Goal: Task Accomplishment & Management: Manage account settings

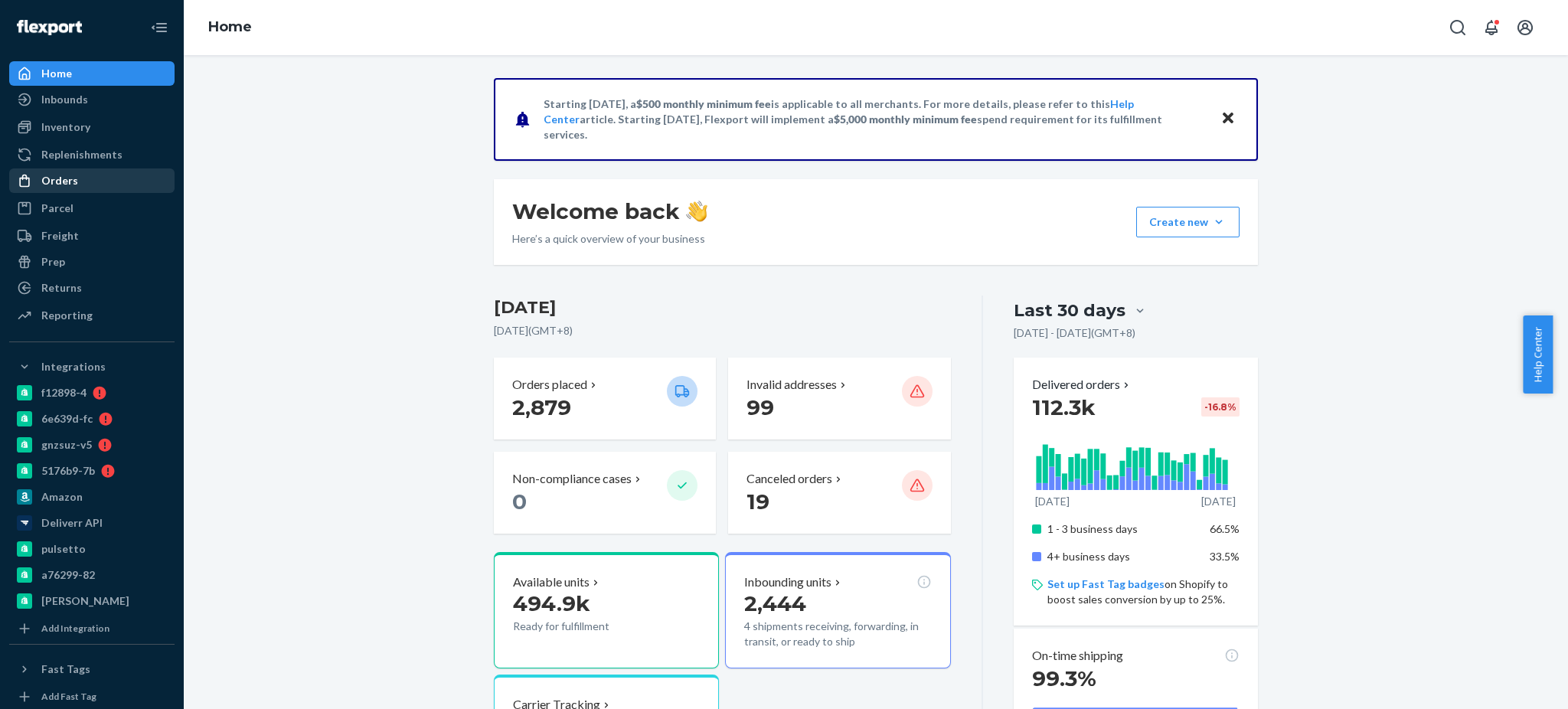
click at [75, 182] on div "Orders" at bounding box center [92, 181] width 163 height 22
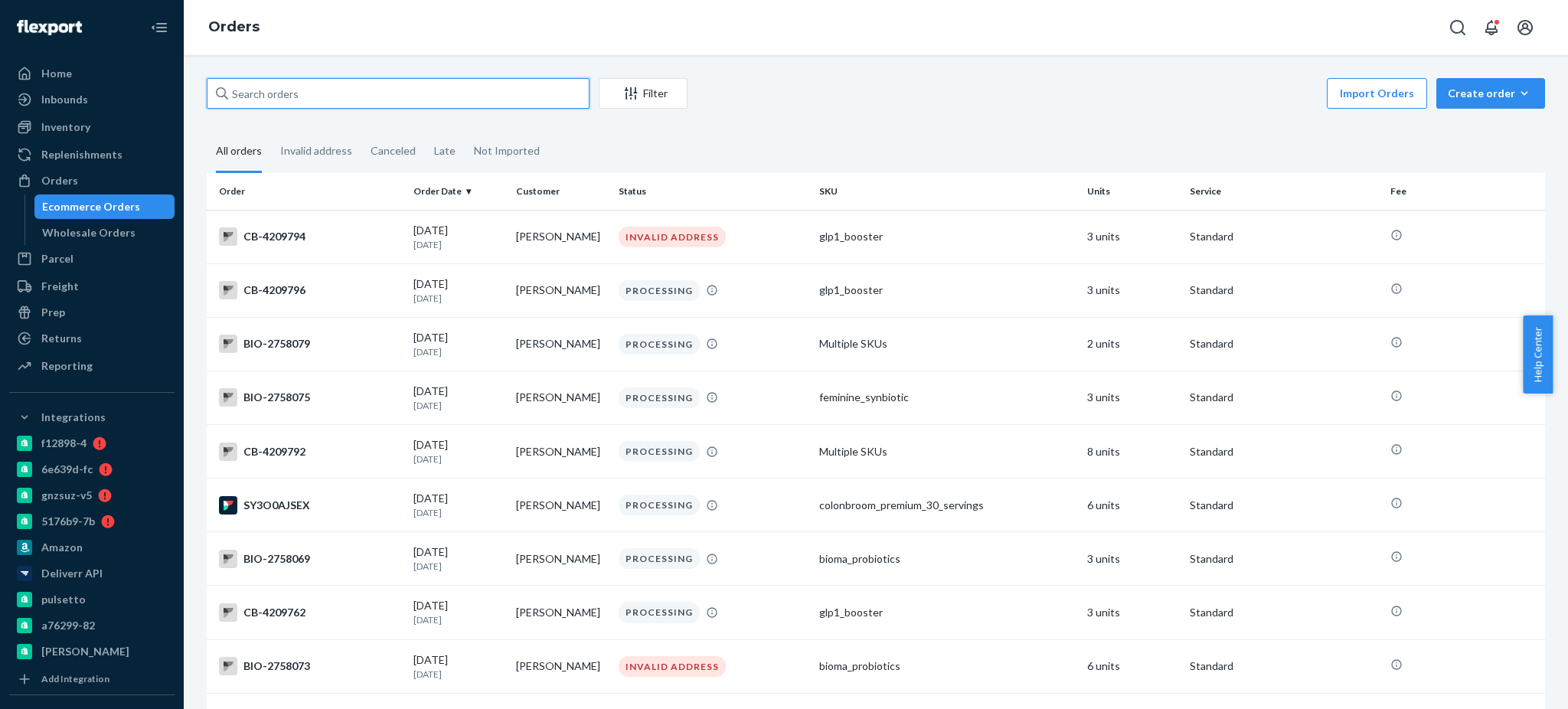
click at [443, 92] on input "text" at bounding box center [398, 93] width 383 height 31
paste input "2719566"
type input "2719566"
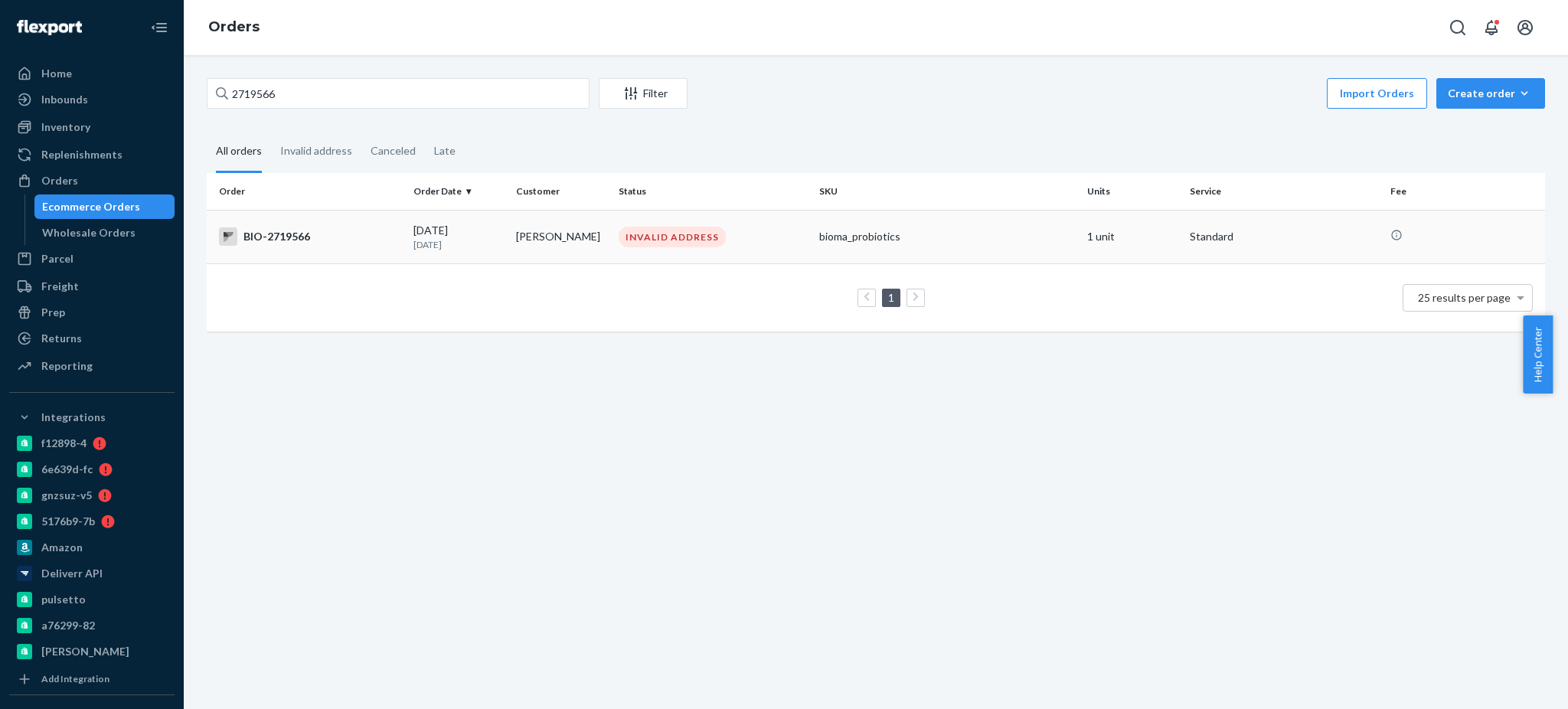
click at [298, 230] on div "BIO-2719566" at bounding box center [310, 237] width 182 height 18
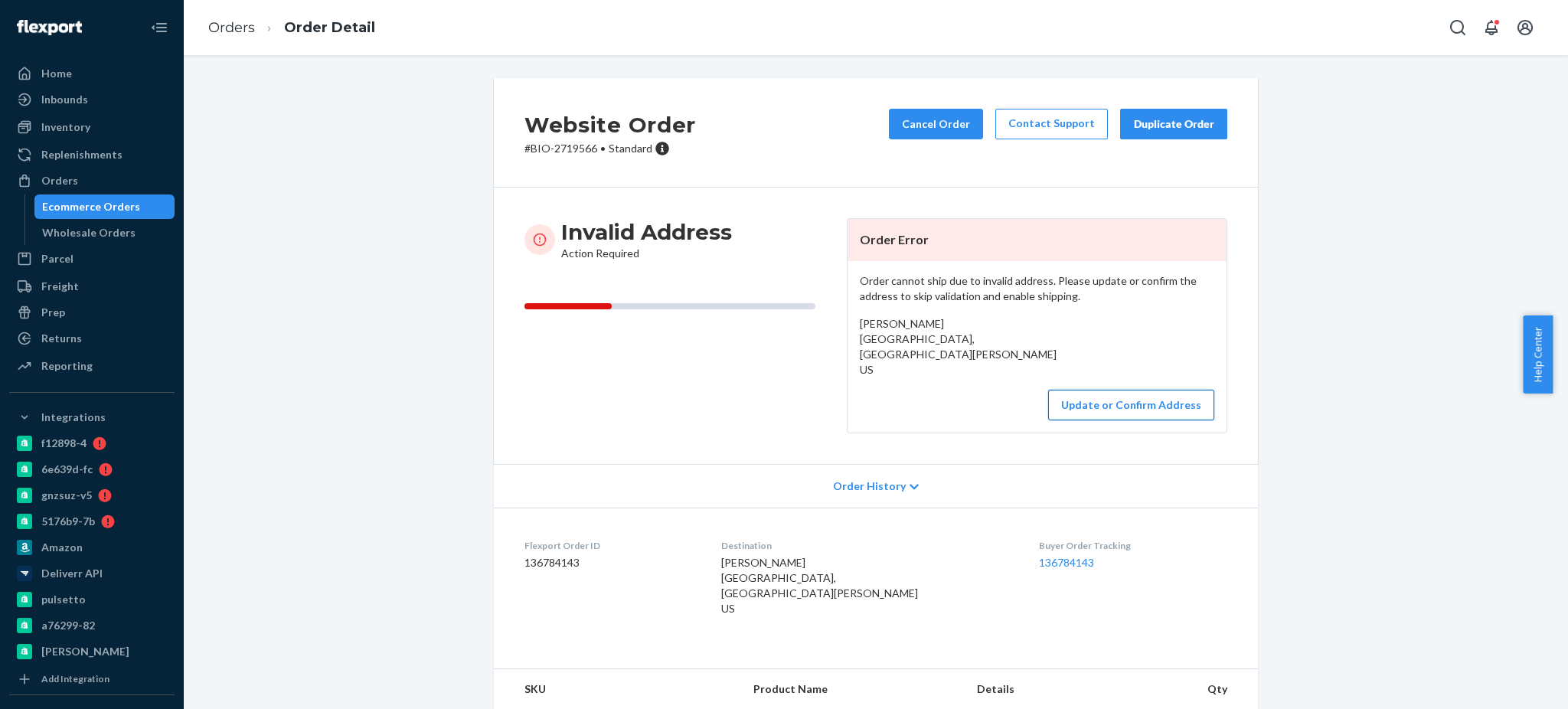
click at [1110, 404] on button "Update or Confirm Address" at bounding box center [1131, 405] width 166 height 31
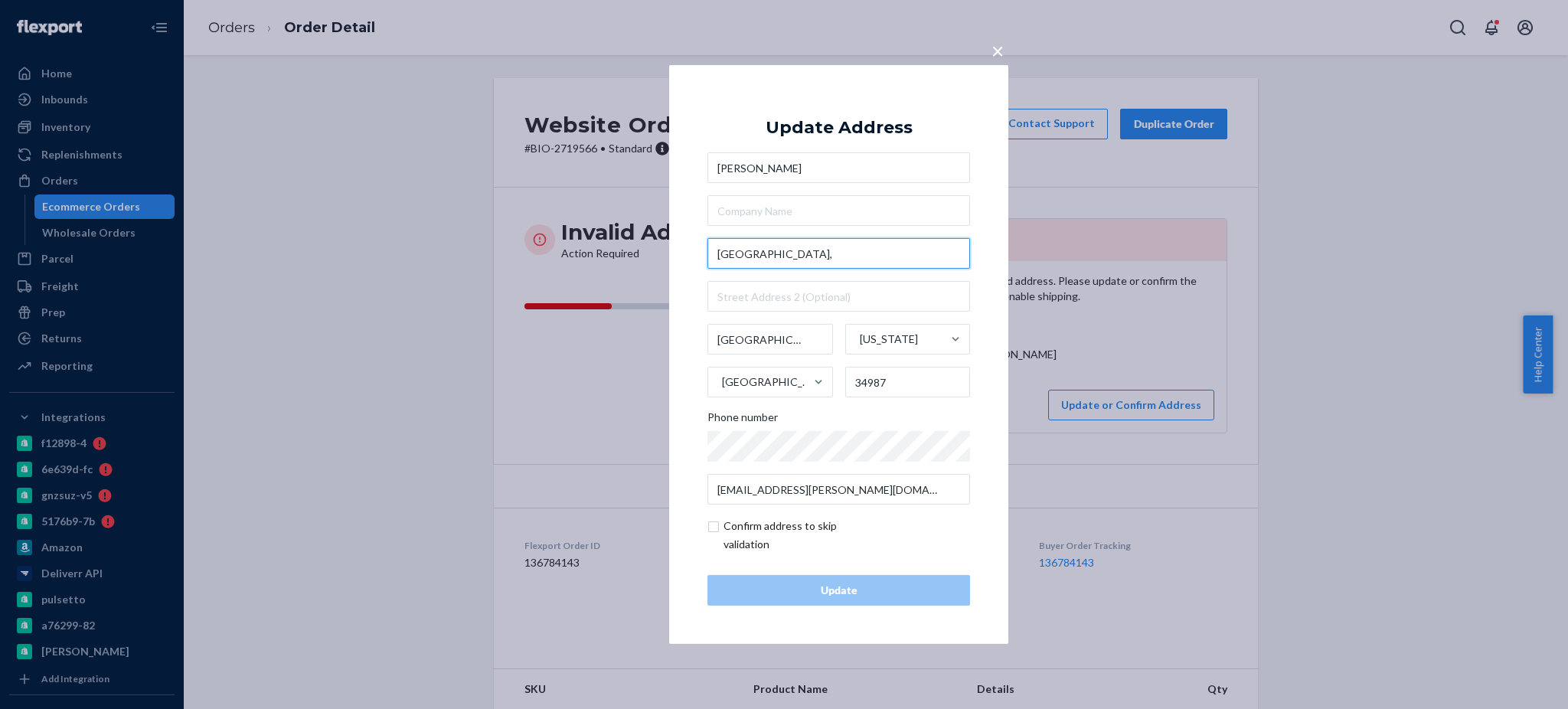
drag, startPoint x: 891, startPoint y: 249, endPoint x: 623, endPoint y: 258, distance: 268.2
click at [623, 258] on div "× Update Address [PERSON_NAME][GEOGRAPHIC_DATA][US_STATE] Phone number [EMAIL_A…" at bounding box center [784, 354] width 1568 height 709
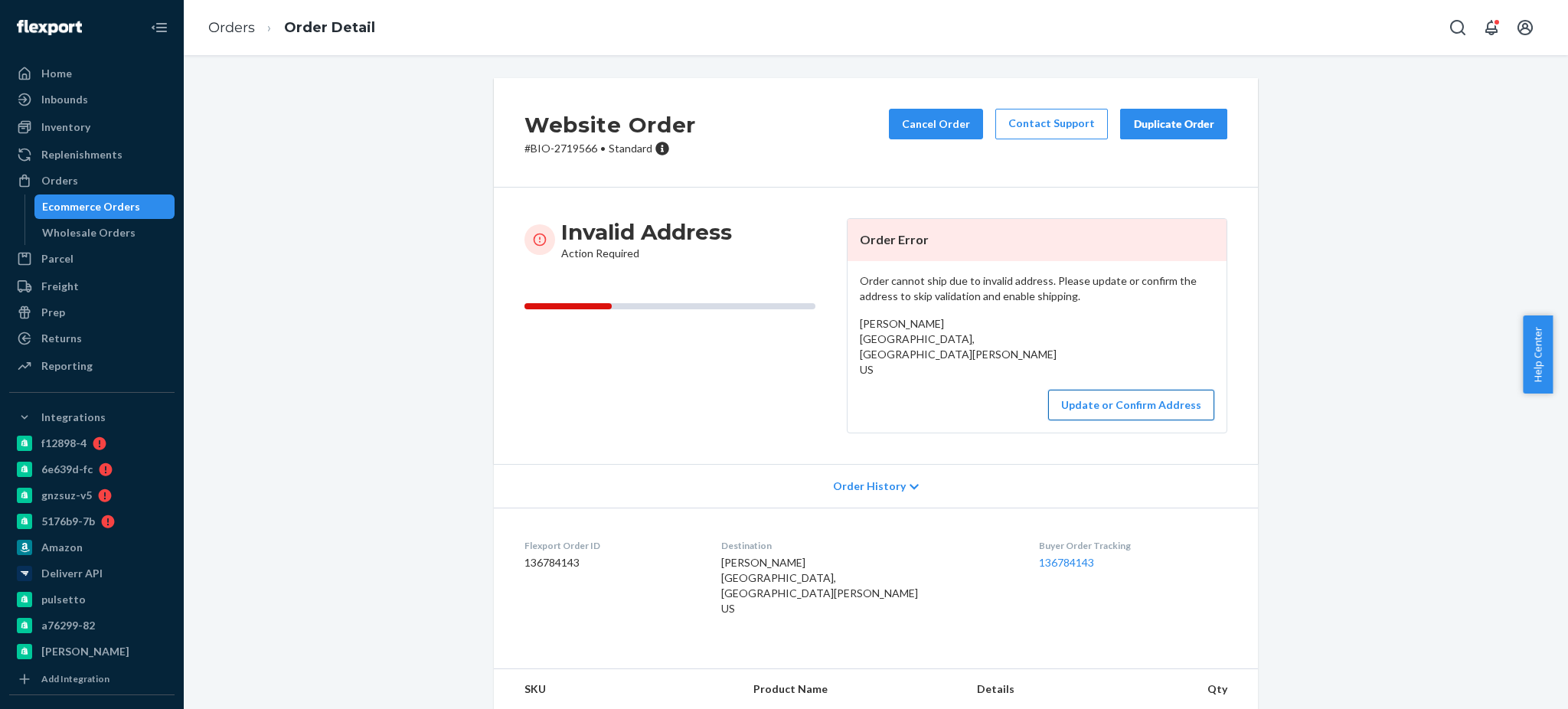
click at [1145, 416] on button "Update or Confirm Address" at bounding box center [1131, 405] width 166 height 31
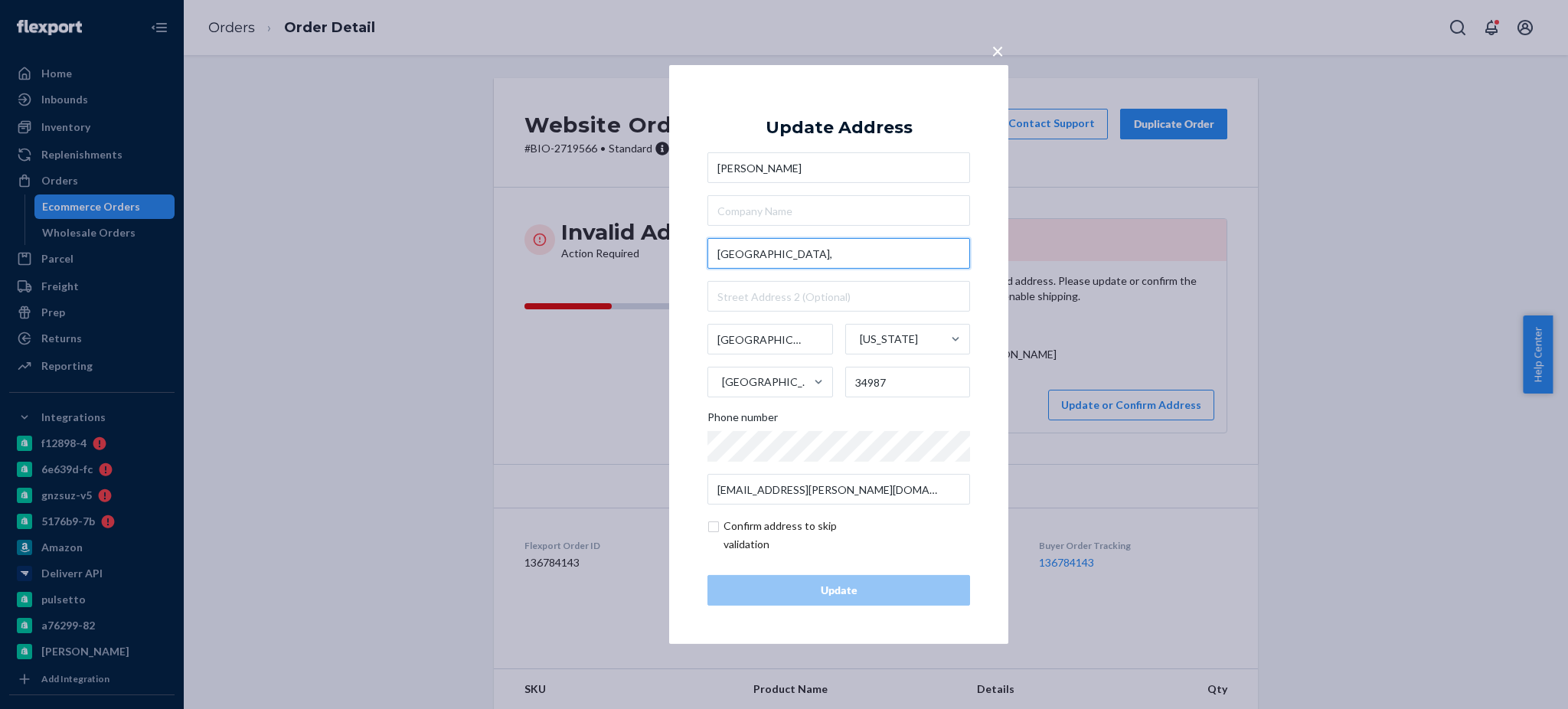
click at [883, 252] on input "[GEOGRAPHIC_DATA]," at bounding box center [838, 254] width 263 height 31
paste input "[STREET_ADDRESS][US_STATE]"
click at [846, 240] on input "SW Viridian Blvd" at bounding box center [838, 254] width 263 height 31
paste input "[STREET_ADDRESS][US_STATE]"
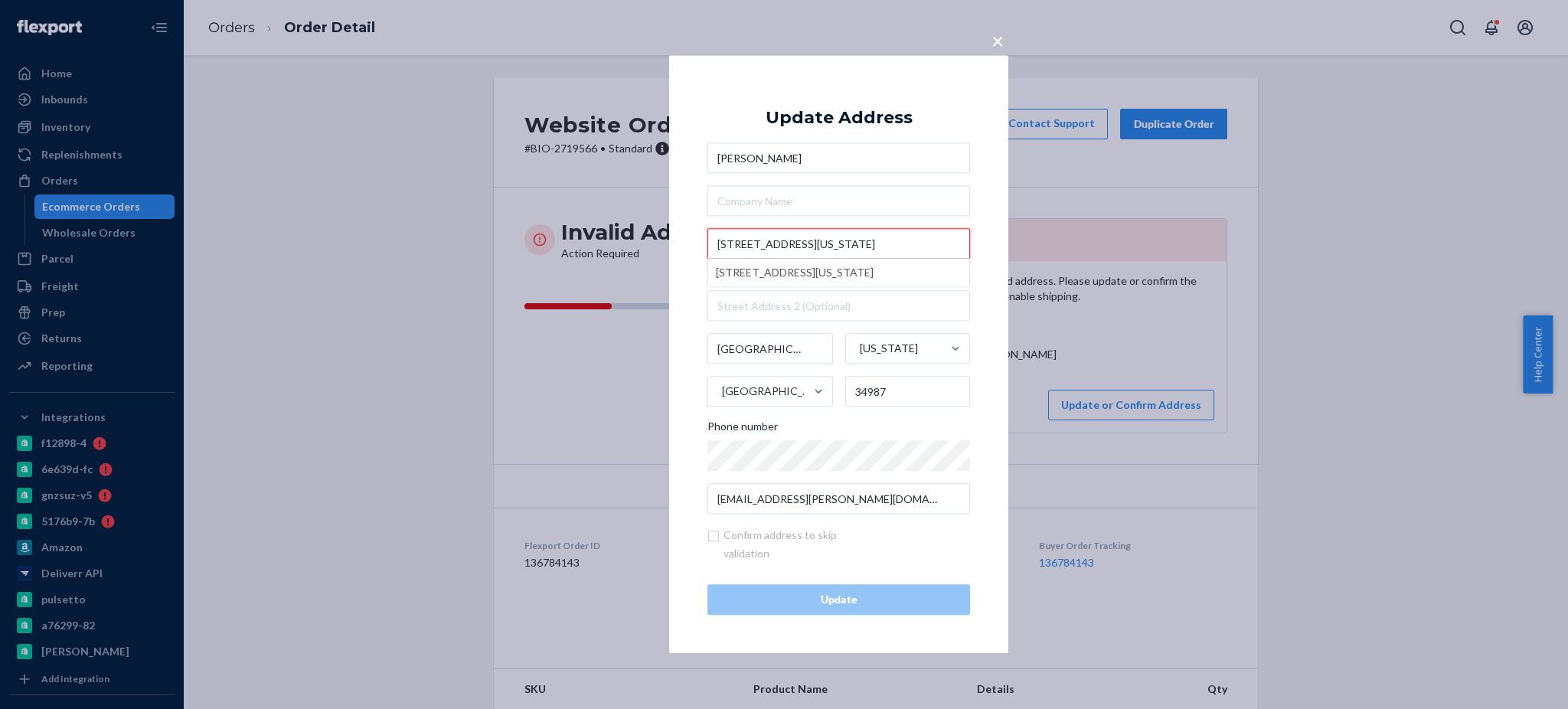
drag, startPoint x: 938, startPoint y: 240, endPoint x: 811, endPoint y: 240, distance: 127.0
click at [811, 240] on input "[STREET_ADDRESS][US_STATE]" at bounding box center [838, 244] width 263 height 31
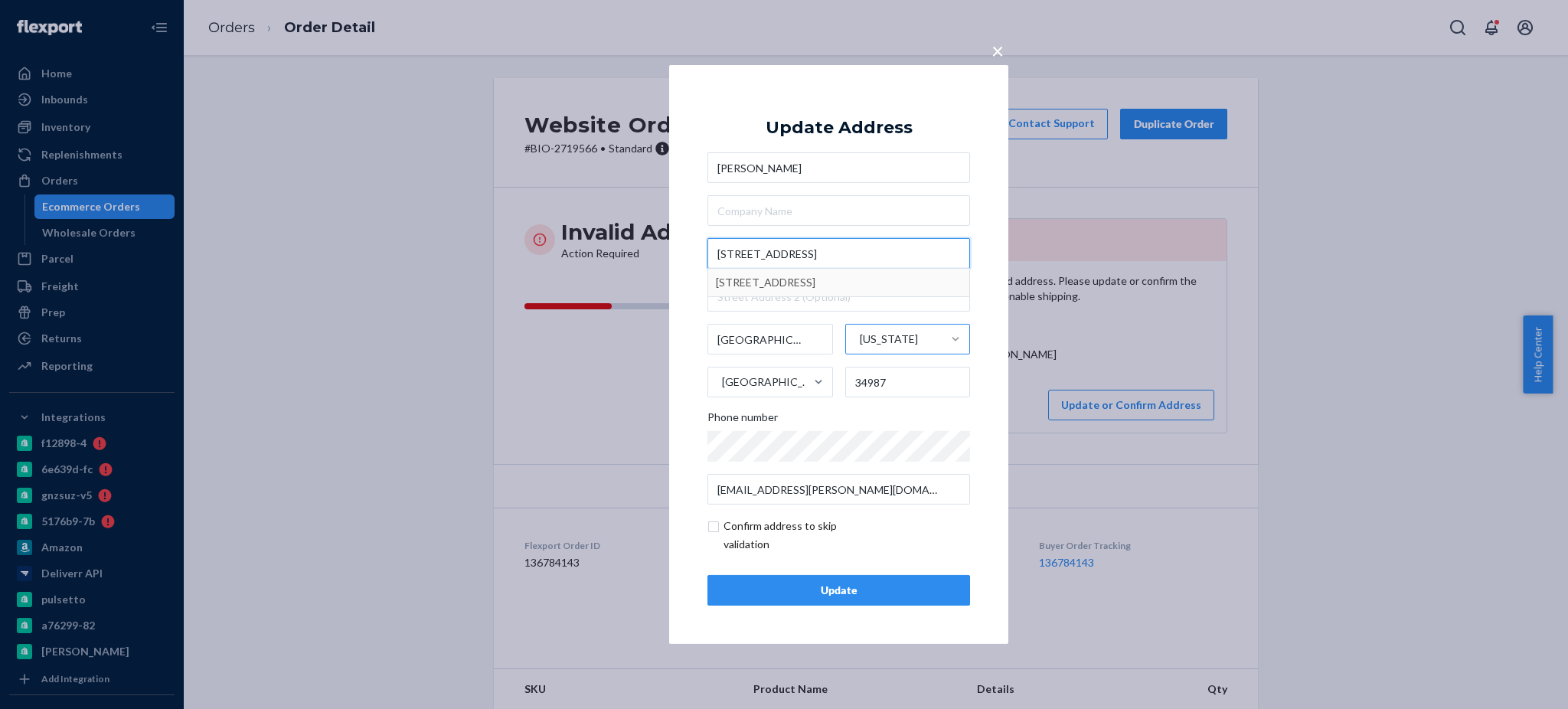
type input "[STREET_ADDRESS]"
click at [1348, 369] on div "× Update Address [PERSON_NAME] [STREET_ADDRESS][US_STATE] Phone number [EMAIL_A…" at bounding box center [784, 354] width 1568 height 709
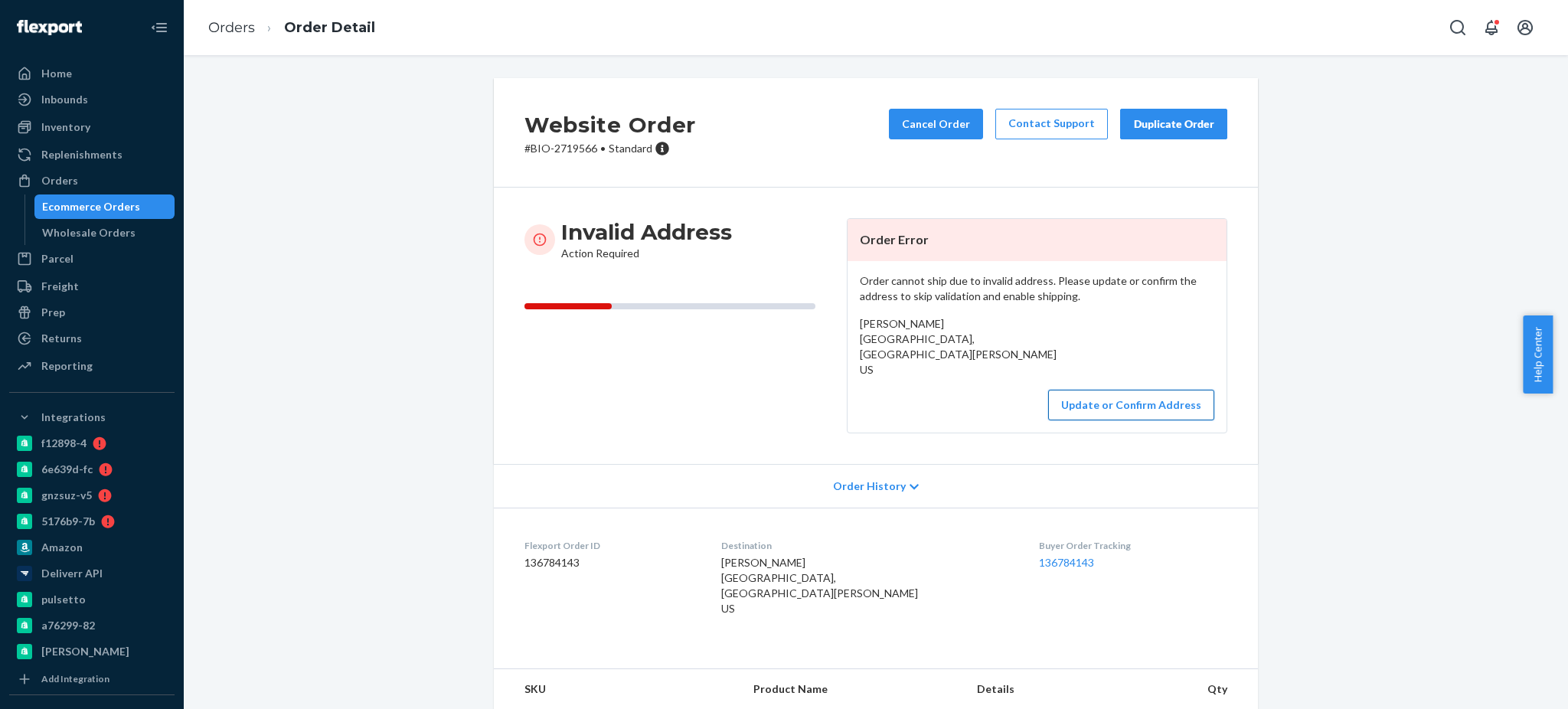
click at [1079, 405] on button "Update or Confirm Address" at bounding box center [1131, 405] width 166 height 31
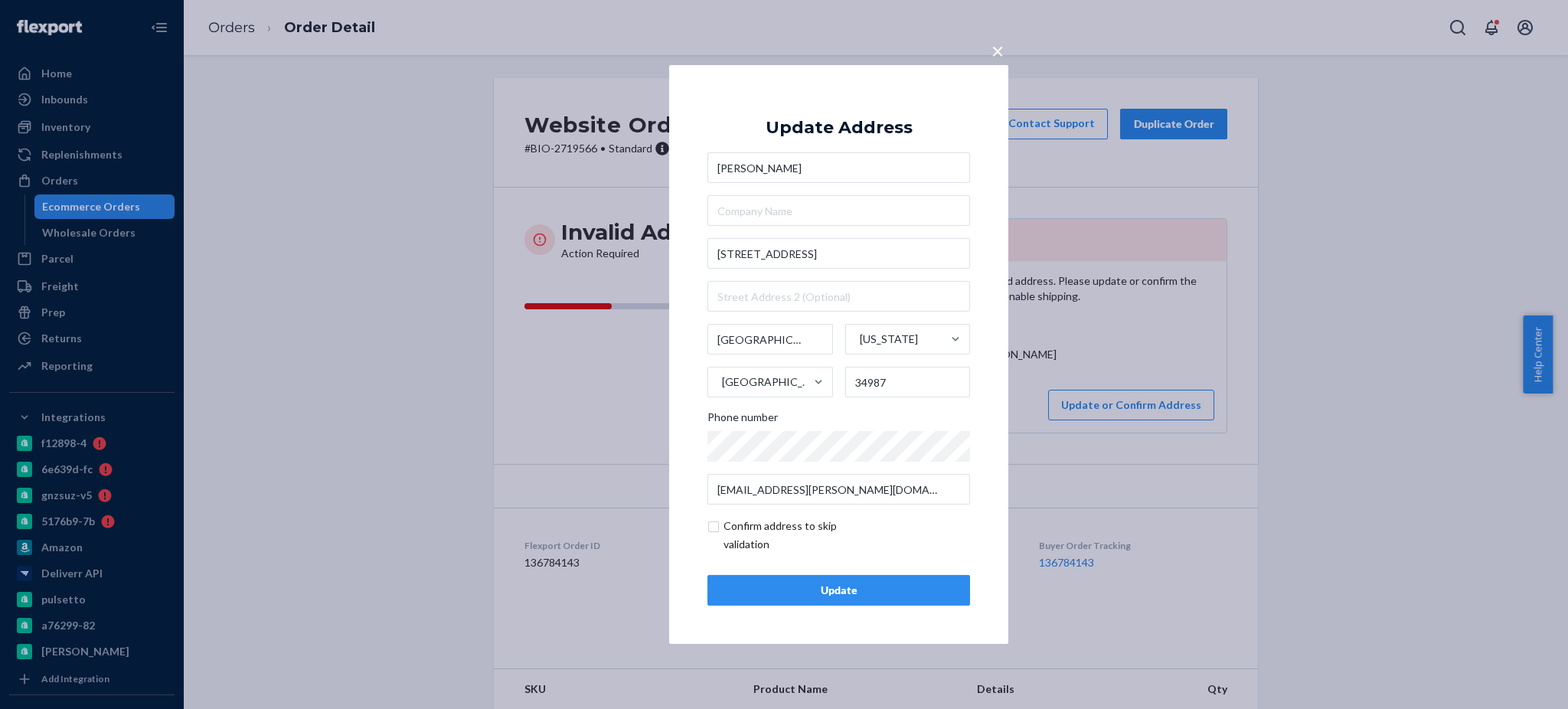
click at [890, 586] on div "Update" at bounding box center [838, 590] width 237 height 15
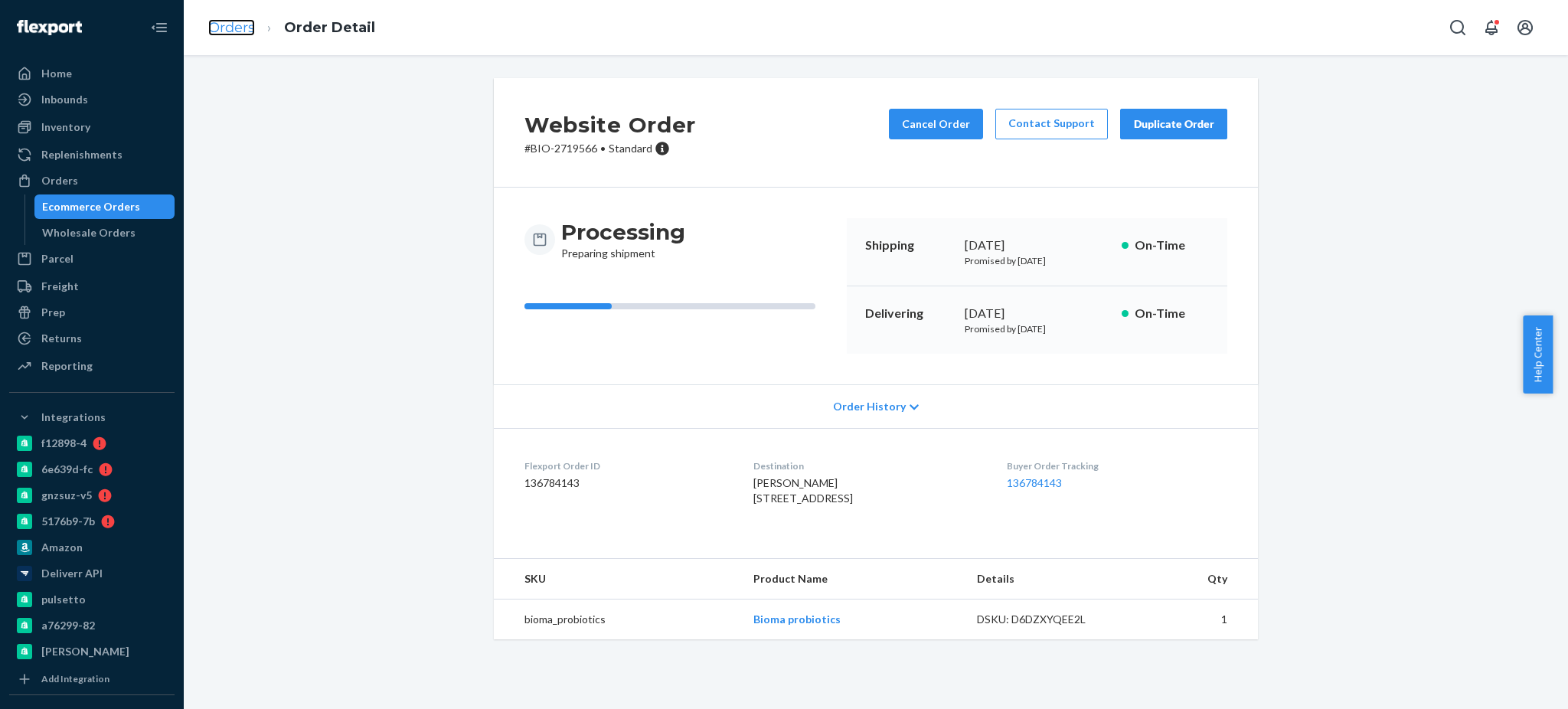
click at [237, 21] on link "Orders" at bounding box center [231, 28] width 47 height 17
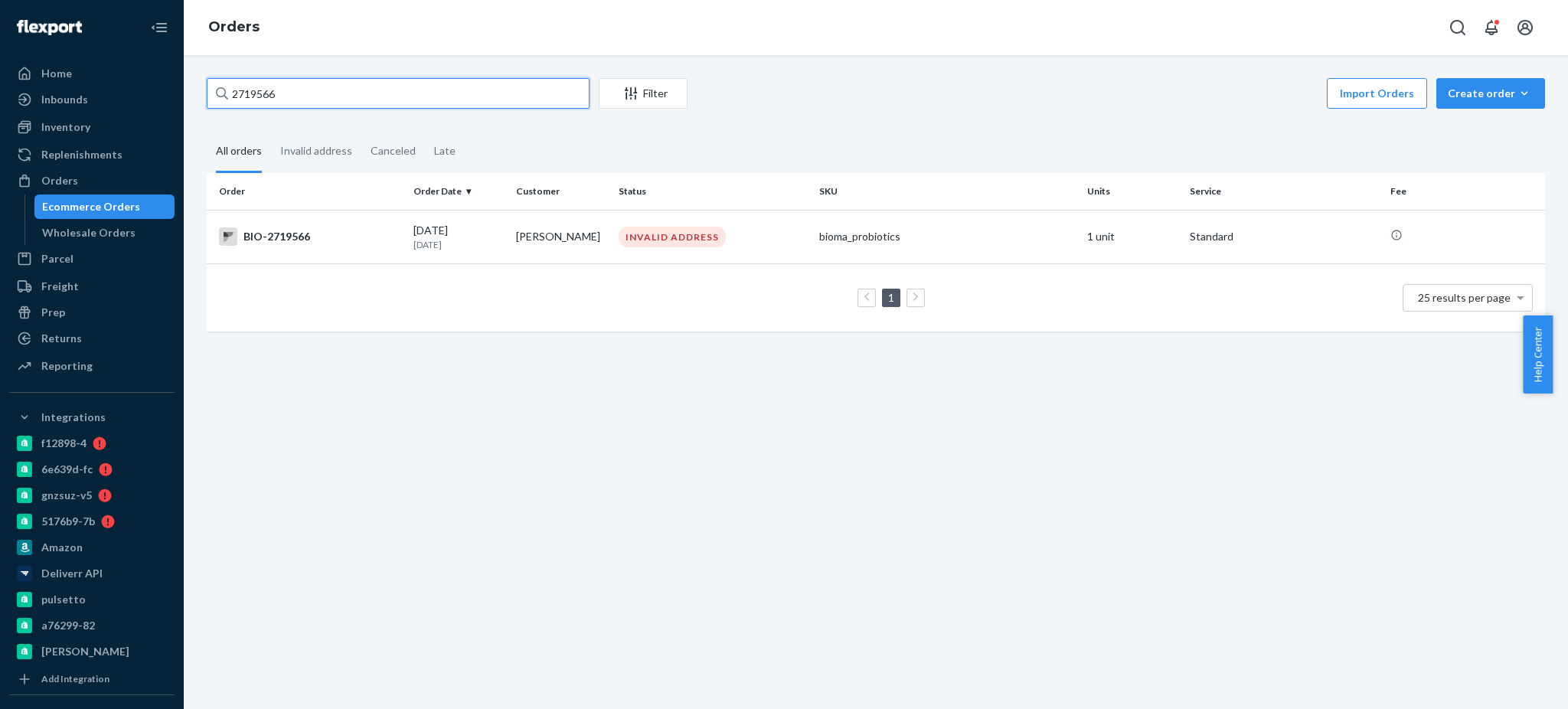
click at [436, 89] on input "2719566" at bounding box center [398, 93] width 383 height 31
paste input "2003"
type input "2720036"
click at [311, 244] on div "BIO-2720036" at bounding box center [310, 237] width 182 height 18
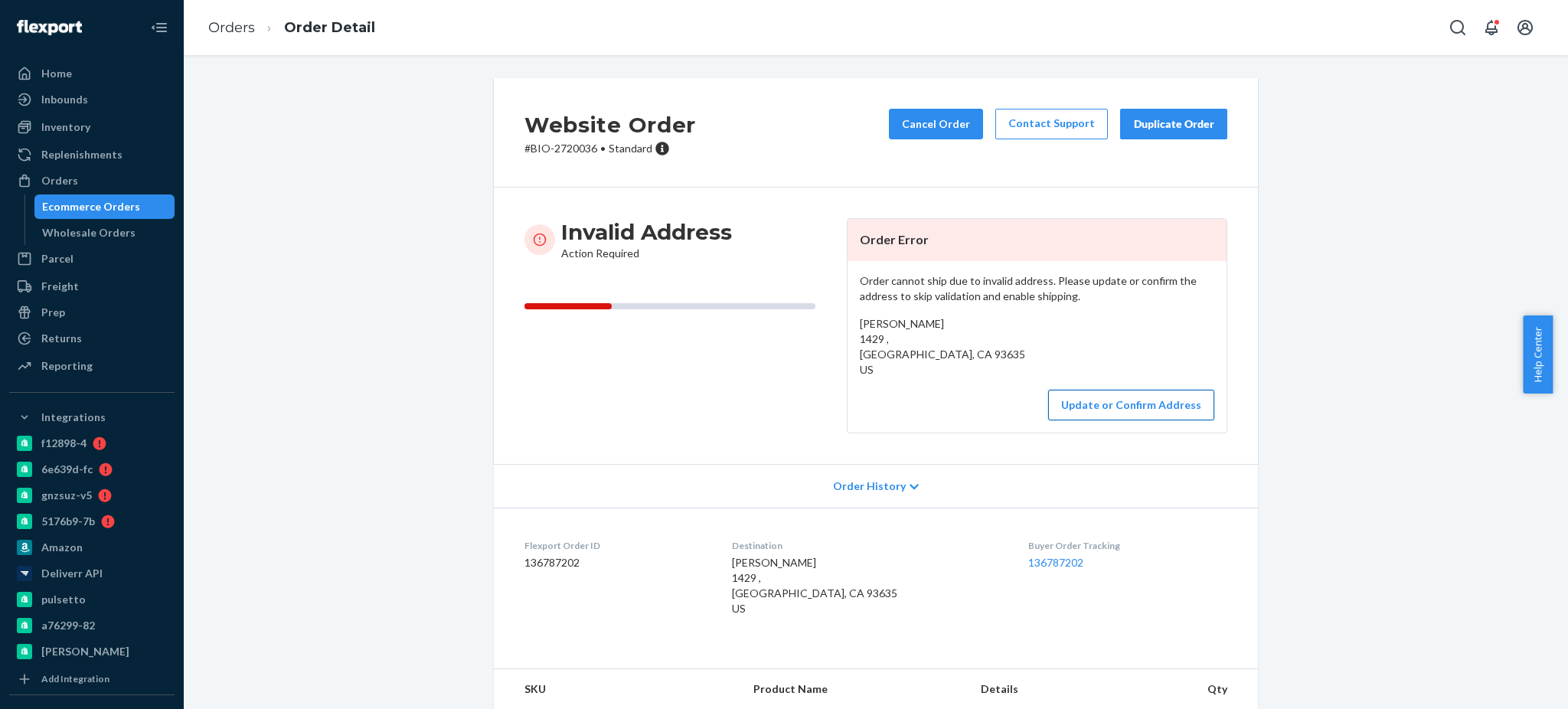
click at [1137, 405] on button "Update or Confirm Address" at bounding box center [1131, 405] width 166 height 31
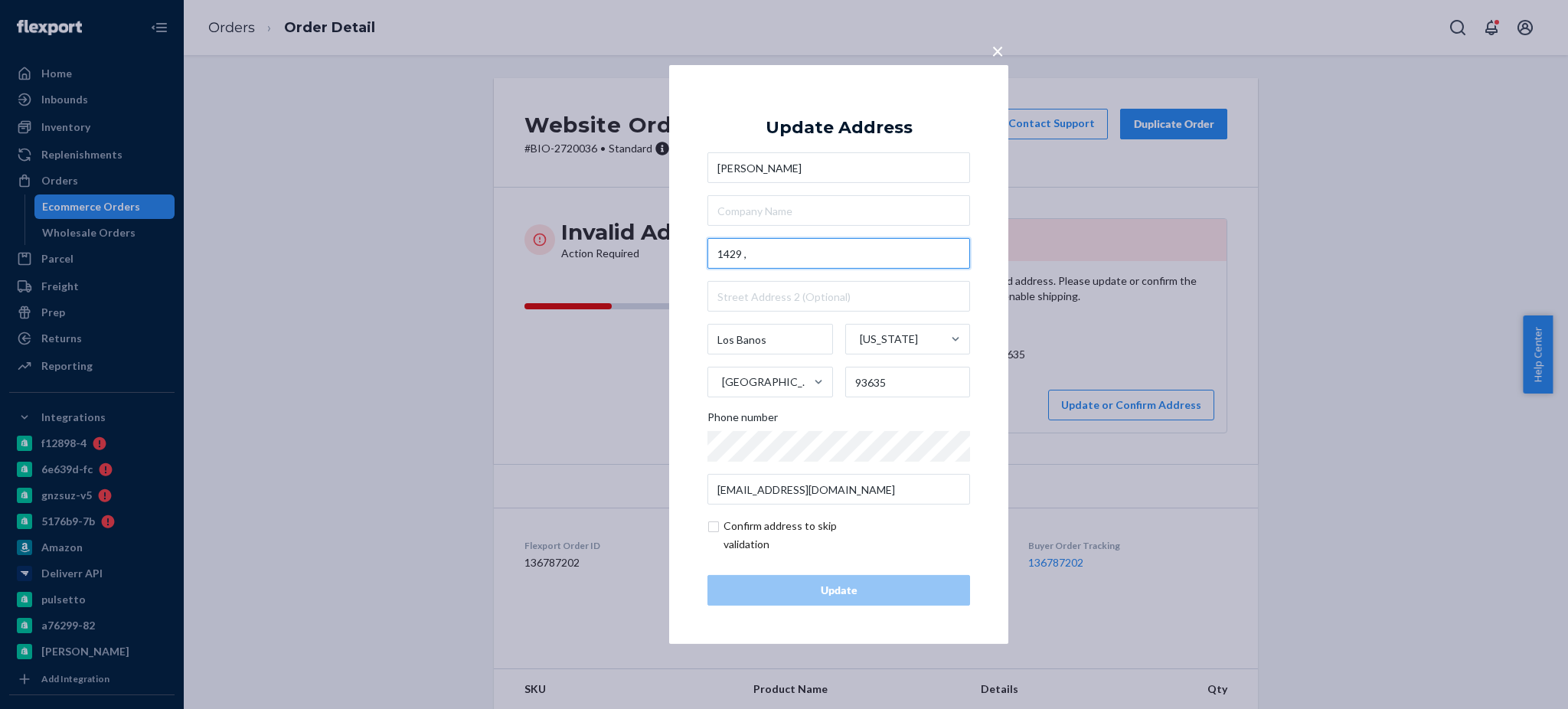
click at [777, 254] on input "1429 ," at bounding box center [838, 254] width 263 height 31
paste input "[GEOGRAPHIC_DATA]"
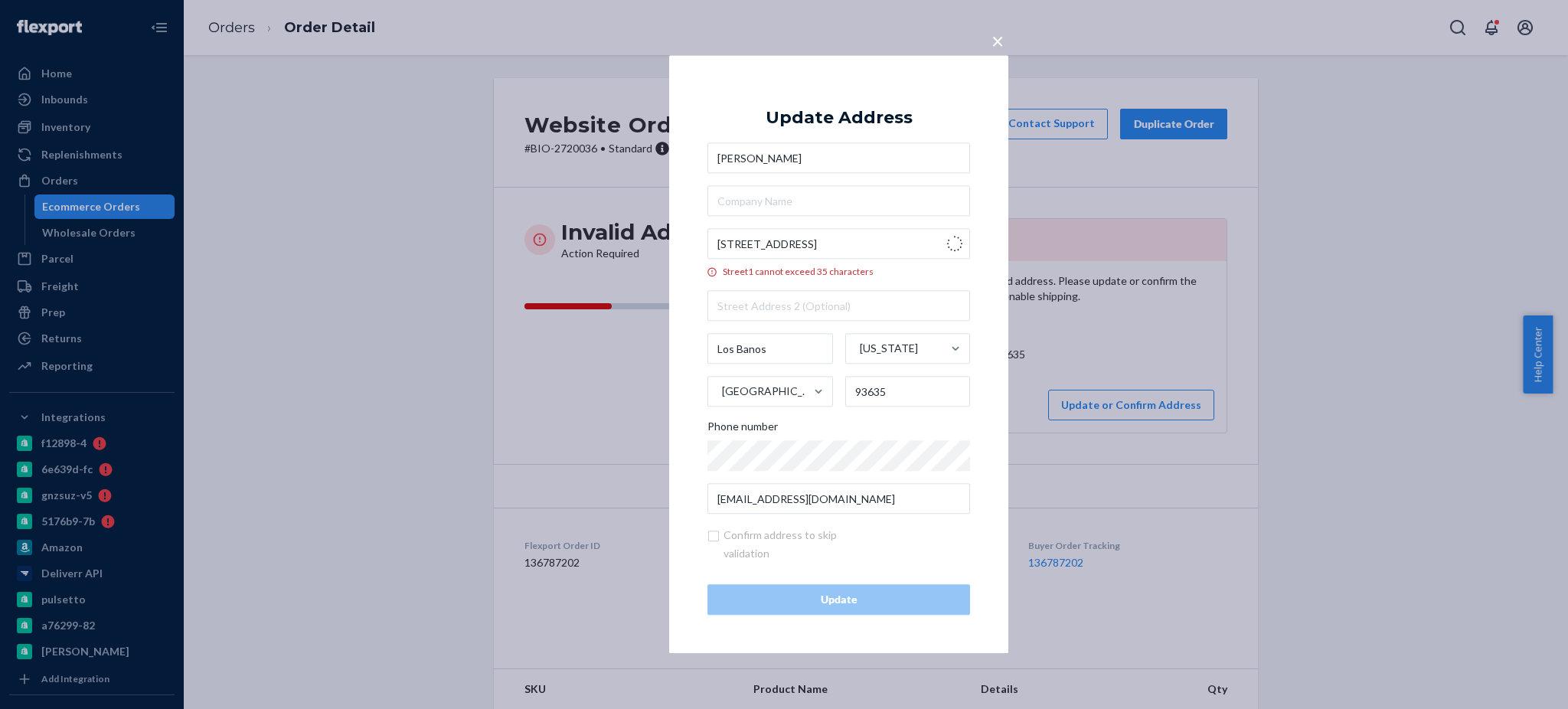
type input "1429 Quail St"
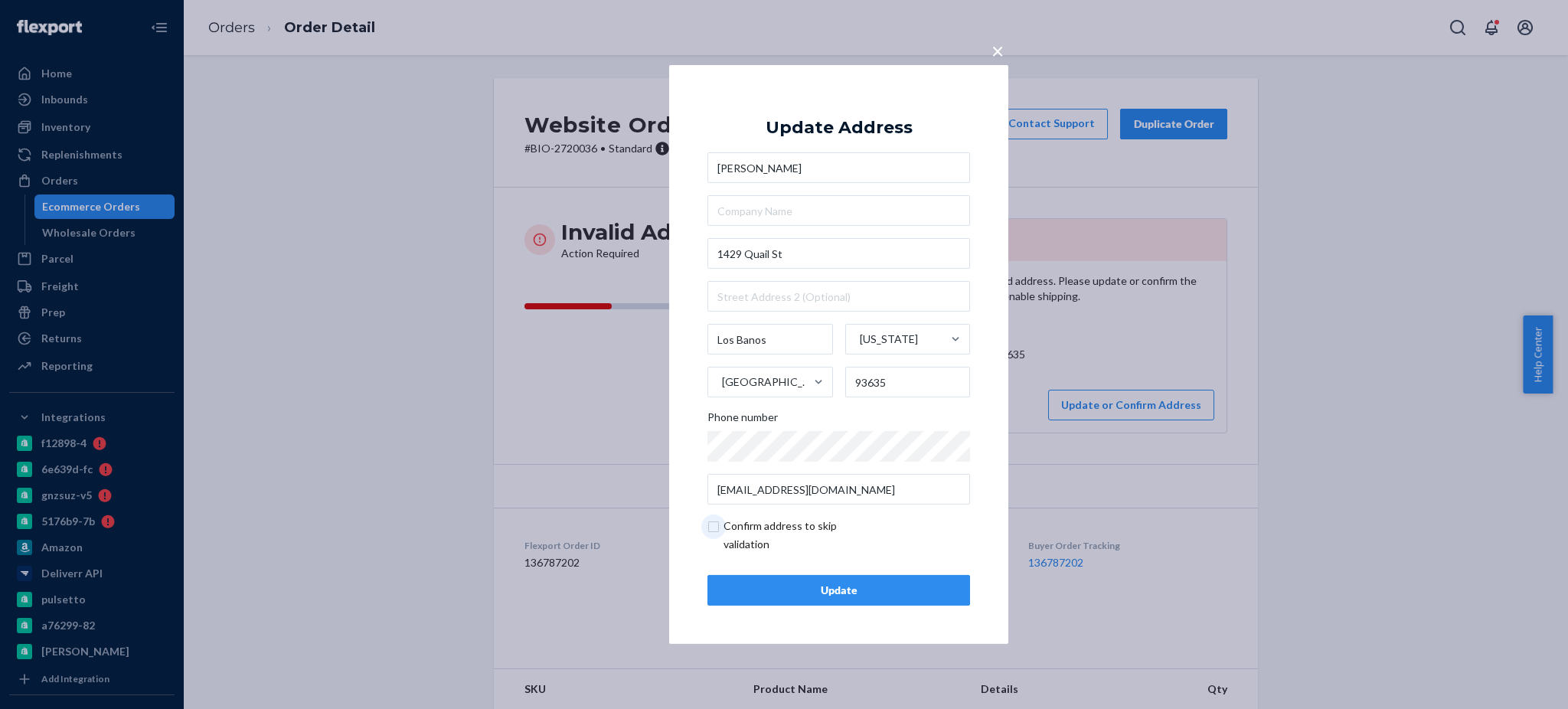
click at [717, 525] on input "checkbox" at bounding box center [796, 536] width 178 height 37
checkbox input "true"
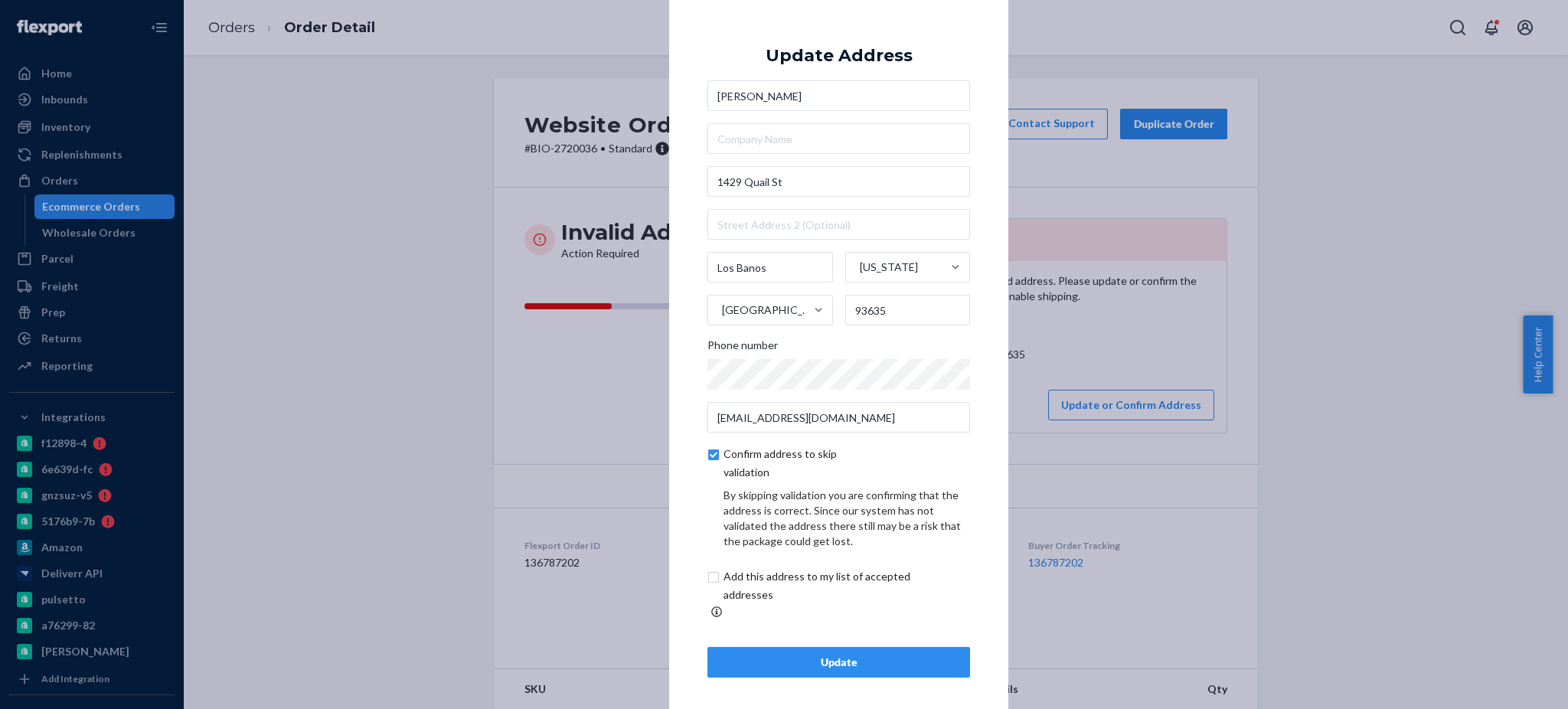
click at [706, 584] on div "× Update Address [PERSON_NAME] [STREET_ADDRESS][US_STATE] Phone number [EMAIL_A…" at bounding box center [838, 354] width 339 height 723
click at [715, 589] on input "checkbox" at bounding box center [834, 586] width 255 height 37
checkbox input "true"
click at [834, 662] on button "Update" at bounding box center [838, 663] width 263 height 31
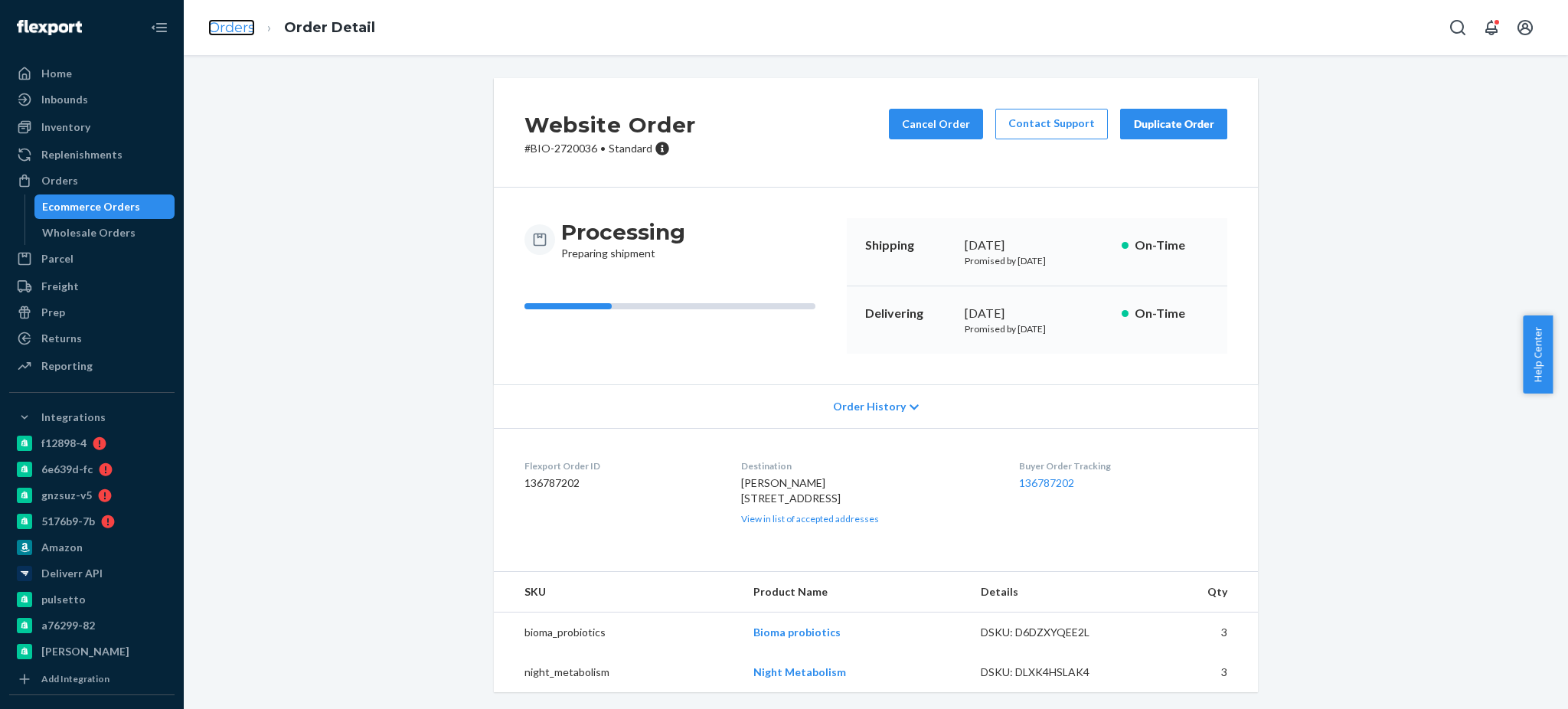
click at [214, 33] on link "Orders" at bounding box center [231, 28] width 47 height 17
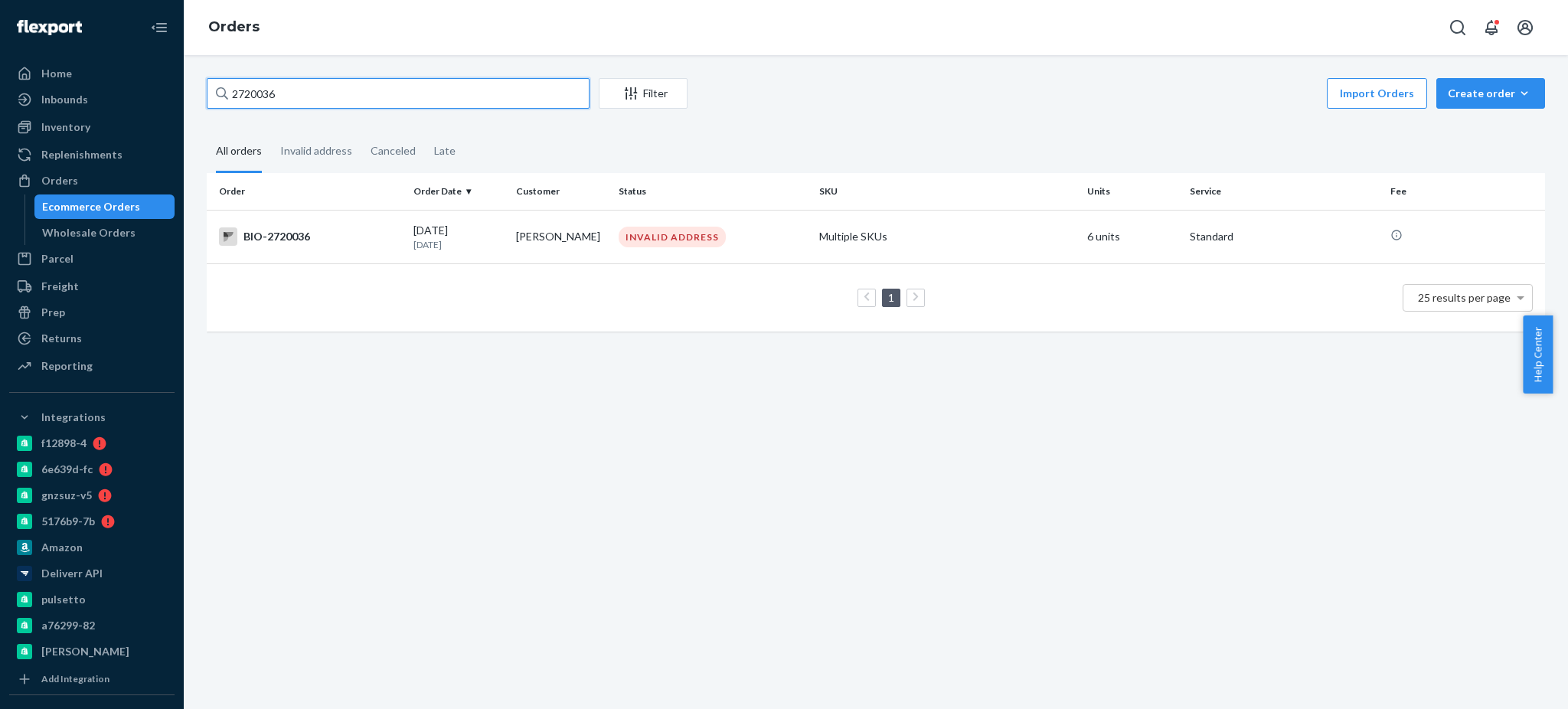
click at [393, 92] on input "2720036" at bounding box center [398, 93] width 383 height 31
paste input "18589"
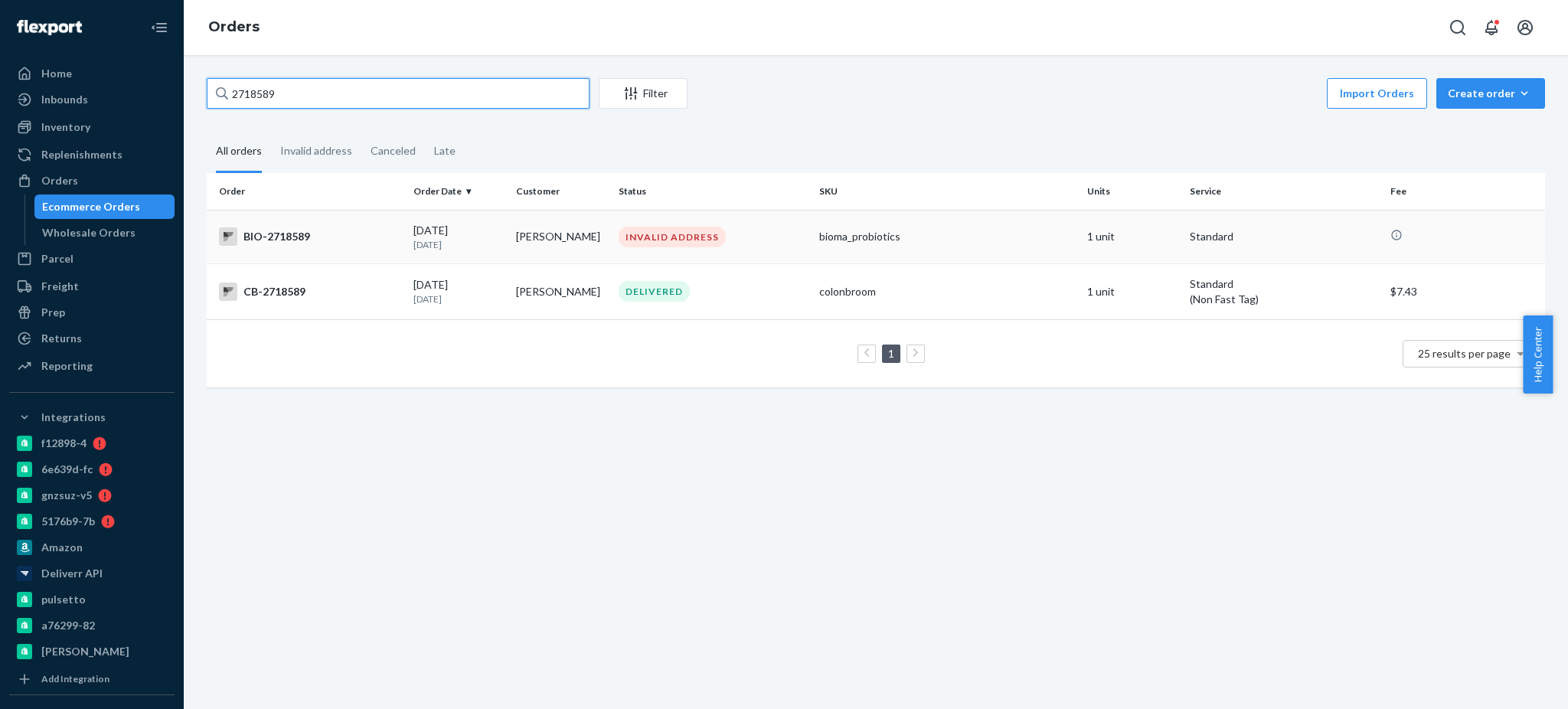
type input "2718589"
click at [327, 230] on div "BIO-2718589" at bounding box center [310, 237] width 182 height 18
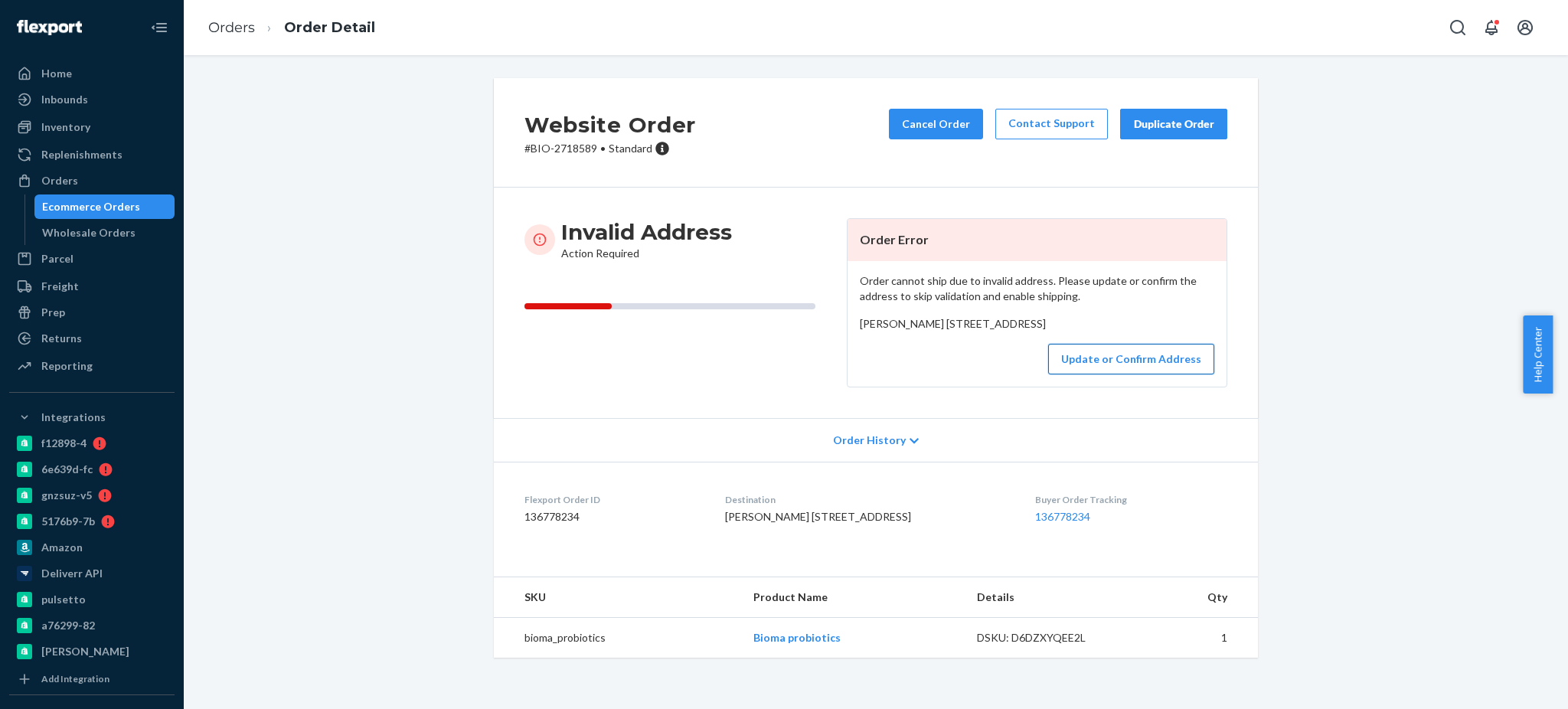
click at [1116, 375] on button "Update or Confirm Address" at bounding box center [1131, 359] width 166 height 31
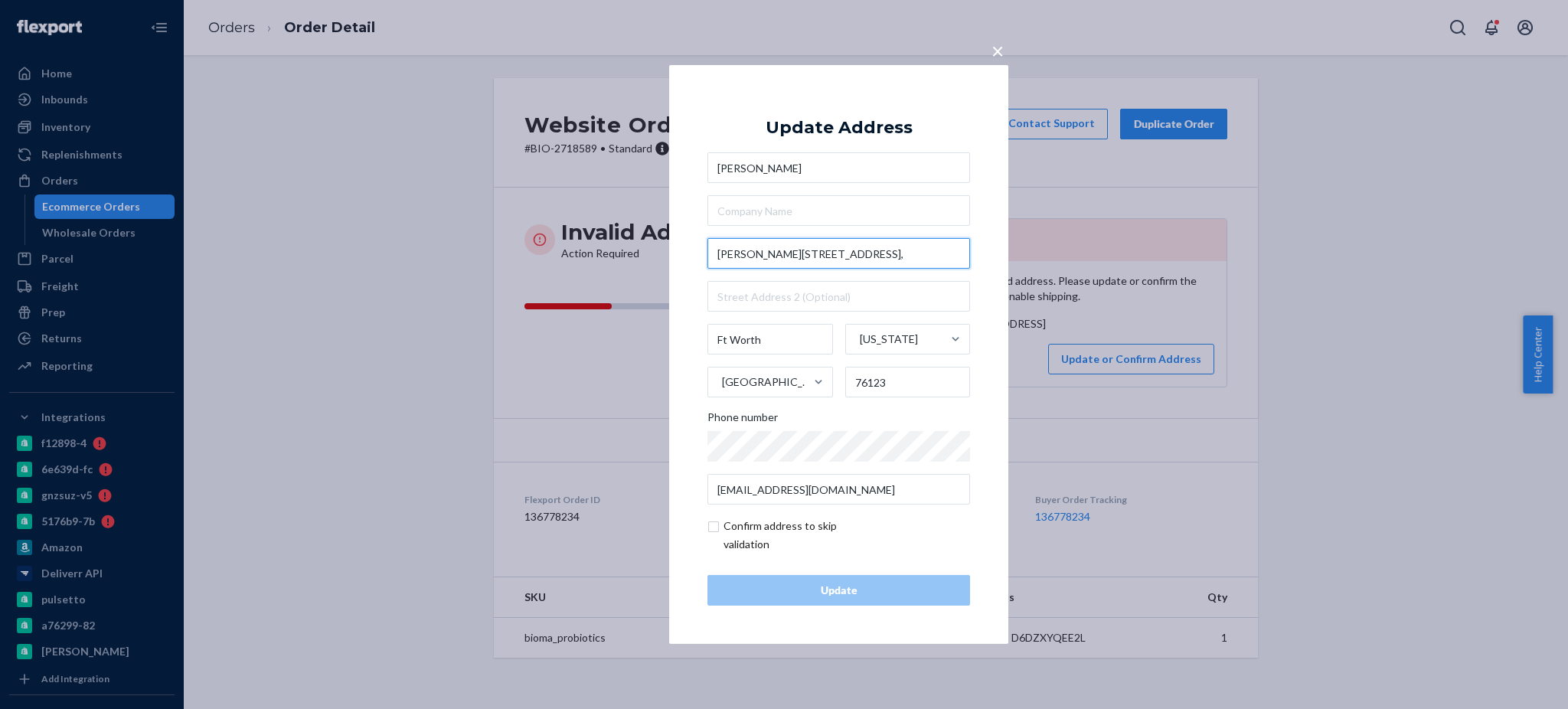
click at [843, 243] on input "[PERSON_NAME][STREET_ADDRESS]," at bounding box center [838, 254] width 263 height 31
paste input "[STREET_ADDRESS][PERSON_NAME]"
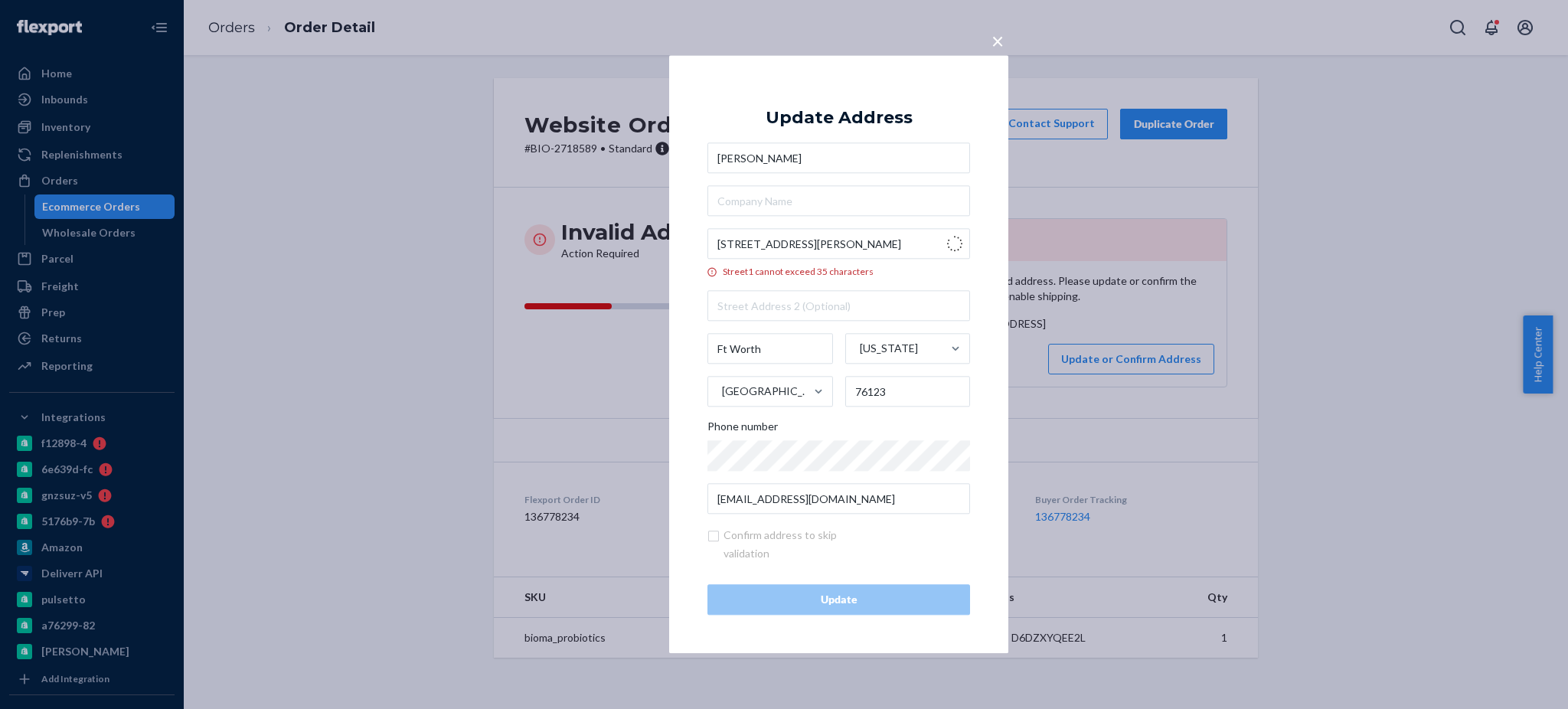
type input "[STREET_ADDRESS][PERSON_NAME]"
type input "2301"
type input "Benbrook"
type input "76132"
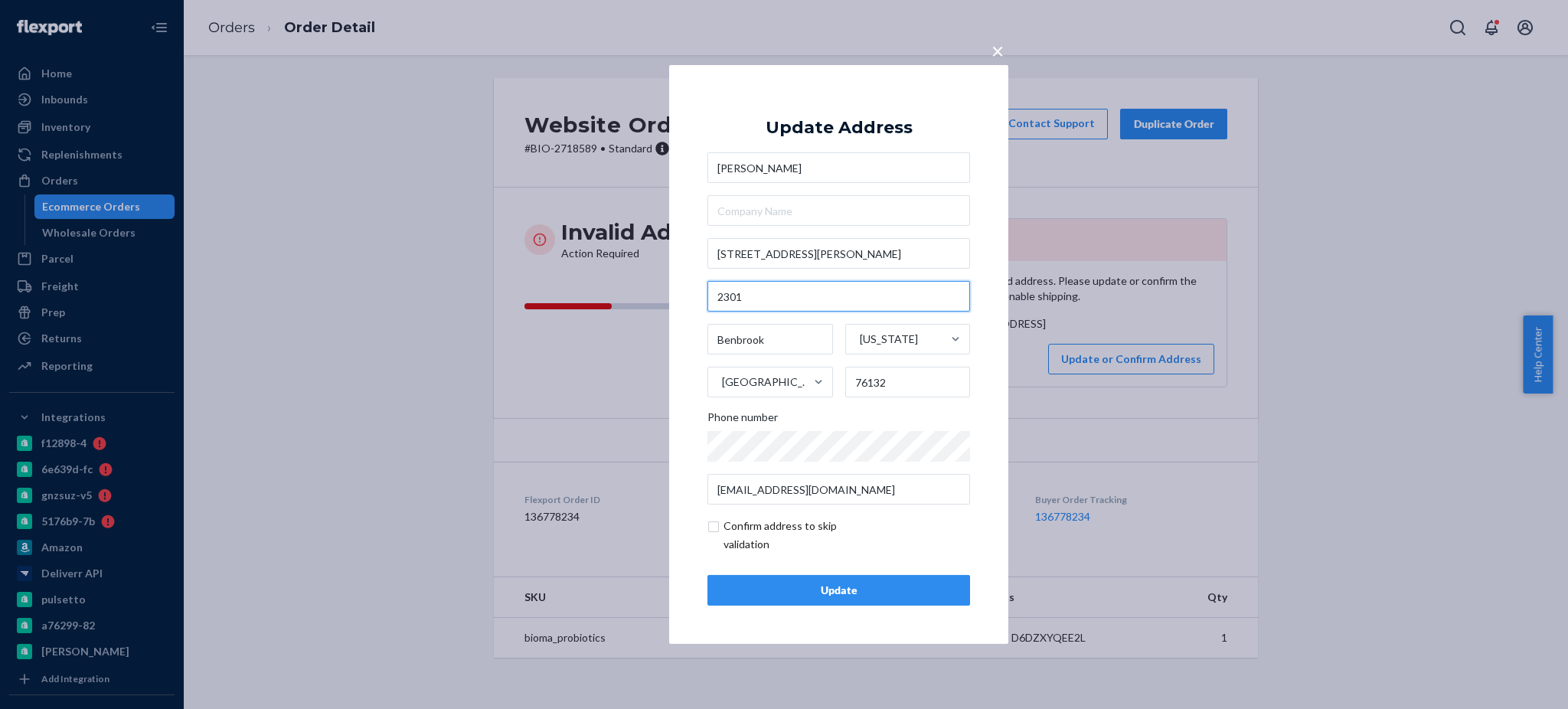
click at [718, 294] on input "2301" at bounding box center [838, 297] width 263 height 31
type input "Apt. 2301"
click at [818, 338] on input "Benbrook" at bounding box center [770, 339] width 126 height 31
click at [838, 254] on input "[STREET_ADDRESS][PERSON_NAME]" at bounding box center [838, 254] width 263 height 31
paste input "Apt [STREET_ADDRESS]"
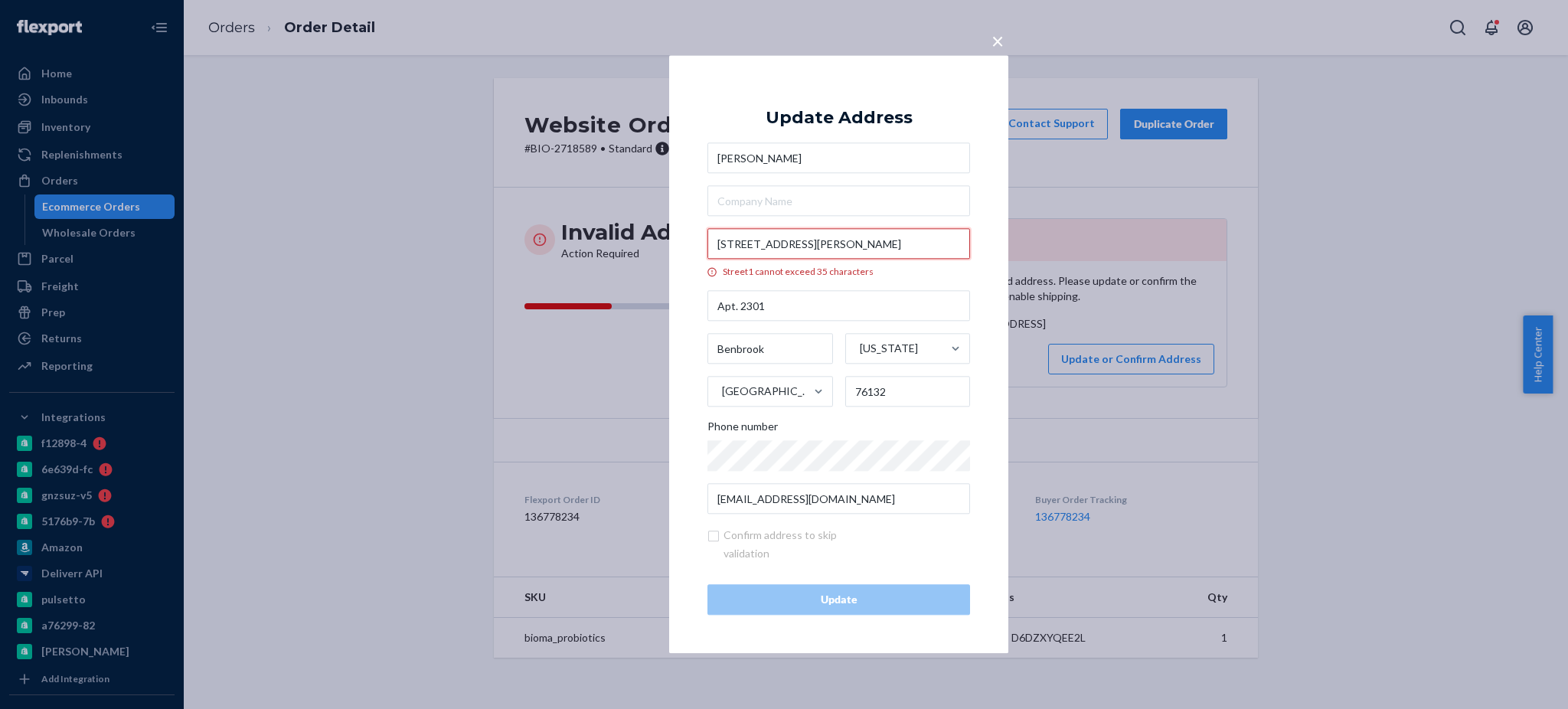
scroll to position [0, 3]
drag, startPoint x: 954, startPoint y: 240, endPoint x: 847, endPoint y: 242, distance: 107.0
click at [847, 242] on input "[STREET_ADDRESS][PERSON_NAME]" at bounding box center [838, 244] width 263 height 31
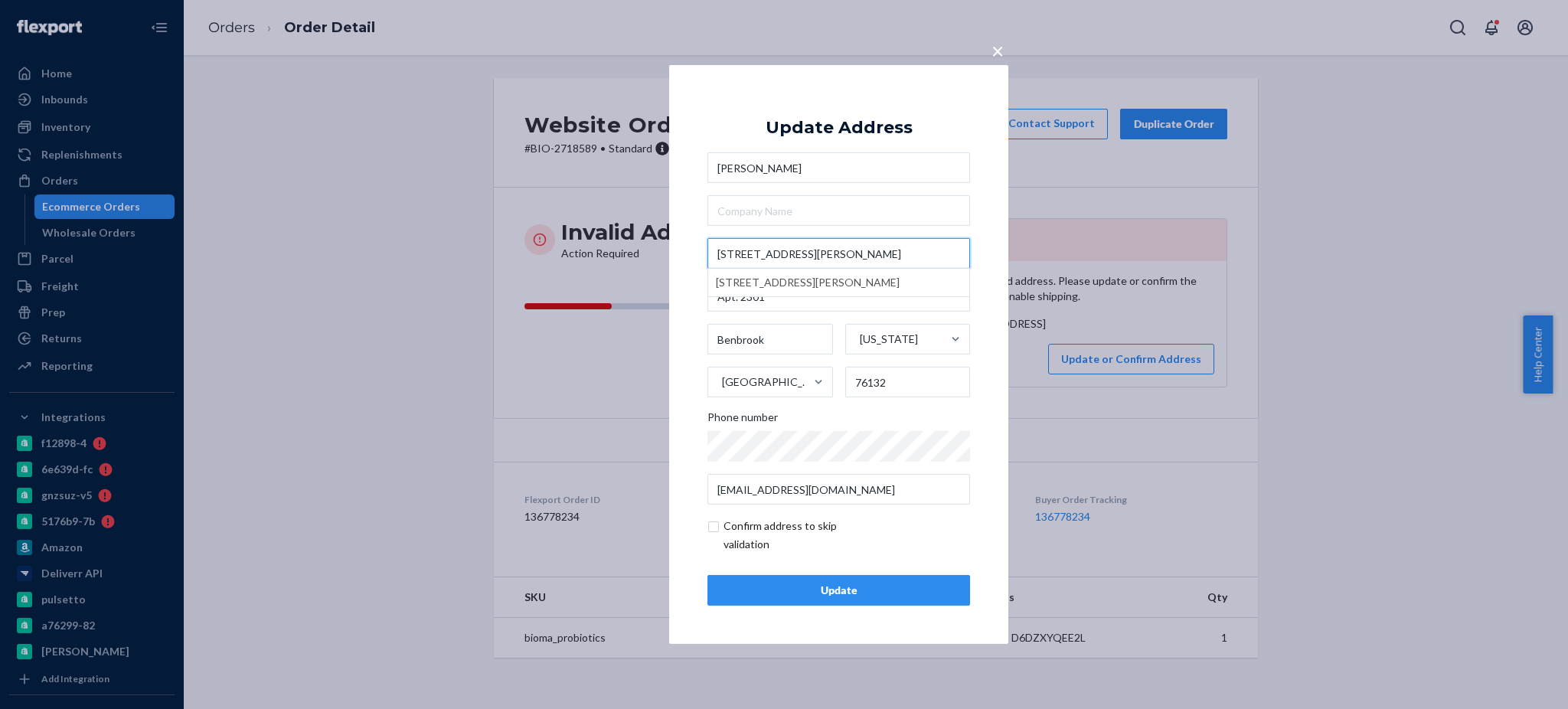
scroll to position [0, 0]
type input "[STREET_ADDRESS][PERSON_NAME]"
click at [648, 404] on div "× Update Address [PERSON_NAME] [STREET_ADDRESS][PERSON_NAME][US_STATE] Phone nu…" at bounding box center [784, 354] width 1568 height 709
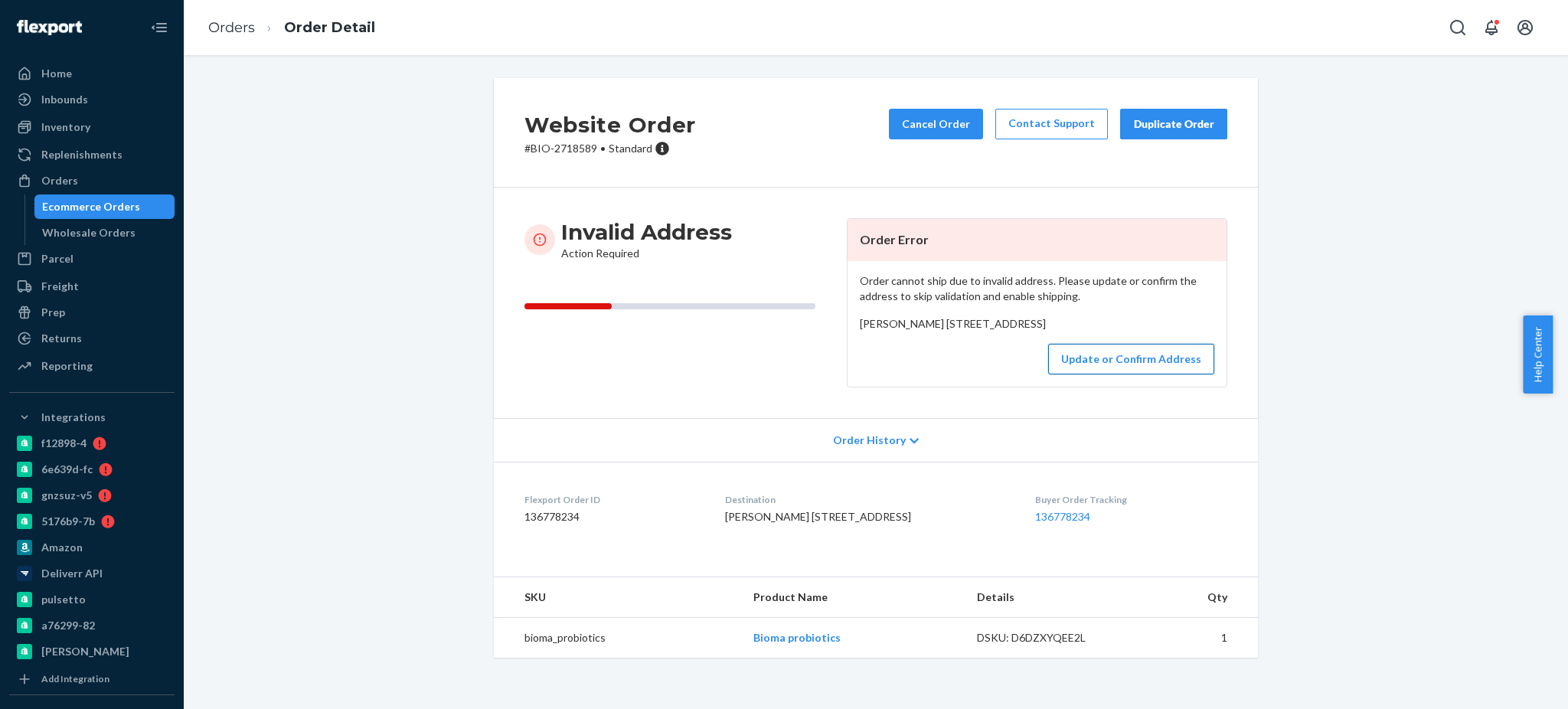
click at [1149, 375] on button "Update or Confirm Address" at bounding box center [1131, 359] width 166 height 31
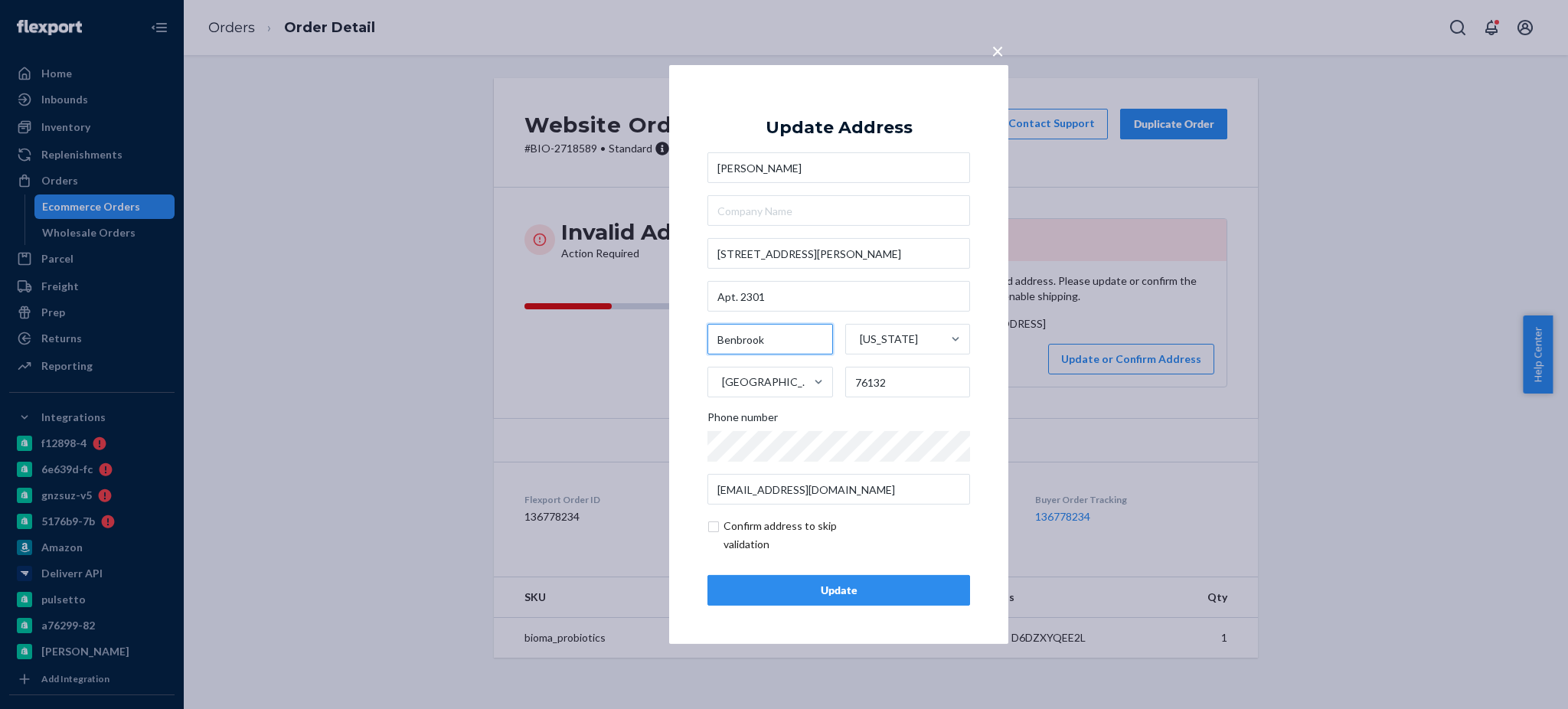
drag, startPoint x: 787, startPoint y: 334, endPoint x: 666, endPoint y: 347, distance: 121.7
click at [666, 347] on div "× Update Address [PERSON_NAME] [STREET_ADDRESS][PERSON_NAME][US_STATE] Phone nu…" at bounding box center [784, 354] width 1568 height 709
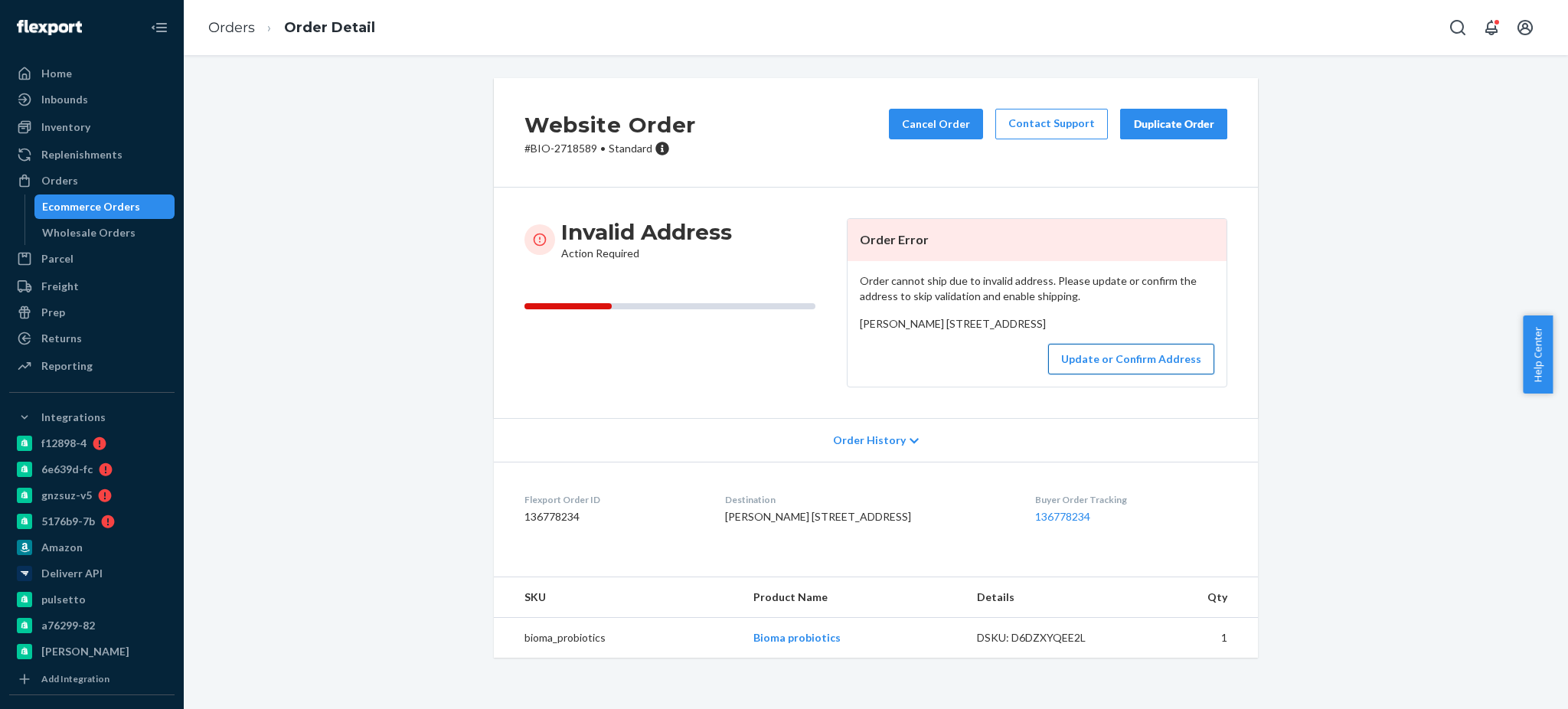
click at [1137, 375] on button "Update or Confirm Address" at bounding box center [1131, 359] width 166 height 31
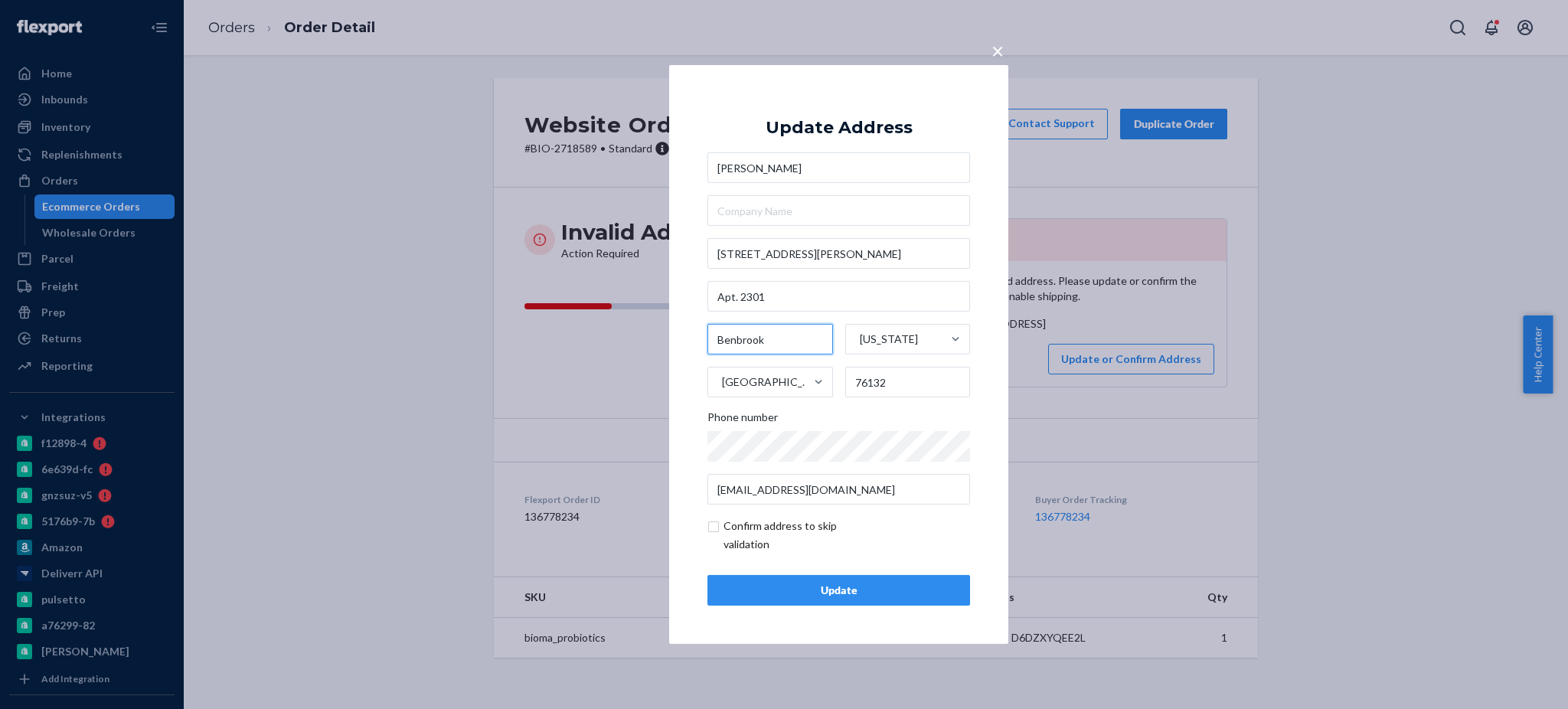
click at [747, 341] on input "Benbrook" at bounding box center [770, 339] width 126 height 31
paste input "Ft Worth, Tx 76123"
drag, startPoint x: 818, startPoint y: 340, endPoint x: 753, endPoint y: 344, distance: 65.1
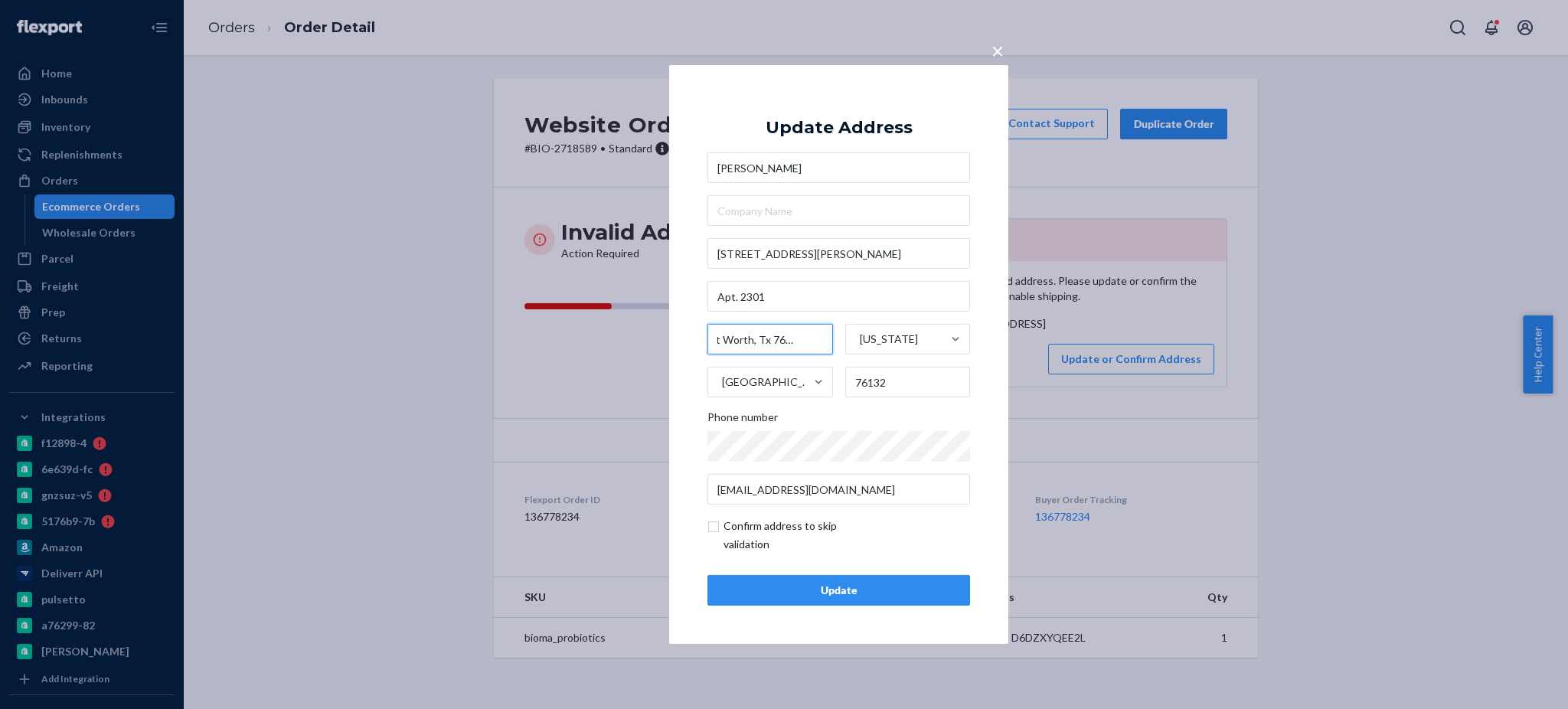
click at [753, 344] on input "Ft Worth, Tx 76123" at bounding box center [770, 339] width 126 height 31
click at [719, 338] on input "Ft Worth" at bounding box center [770, 339] width 126 height 31
click at [723, 341] on input "Ft Worth" at bounding box center [770, 339] width 126 height 31
type input "[GEOGRAPHIC_DATA]"
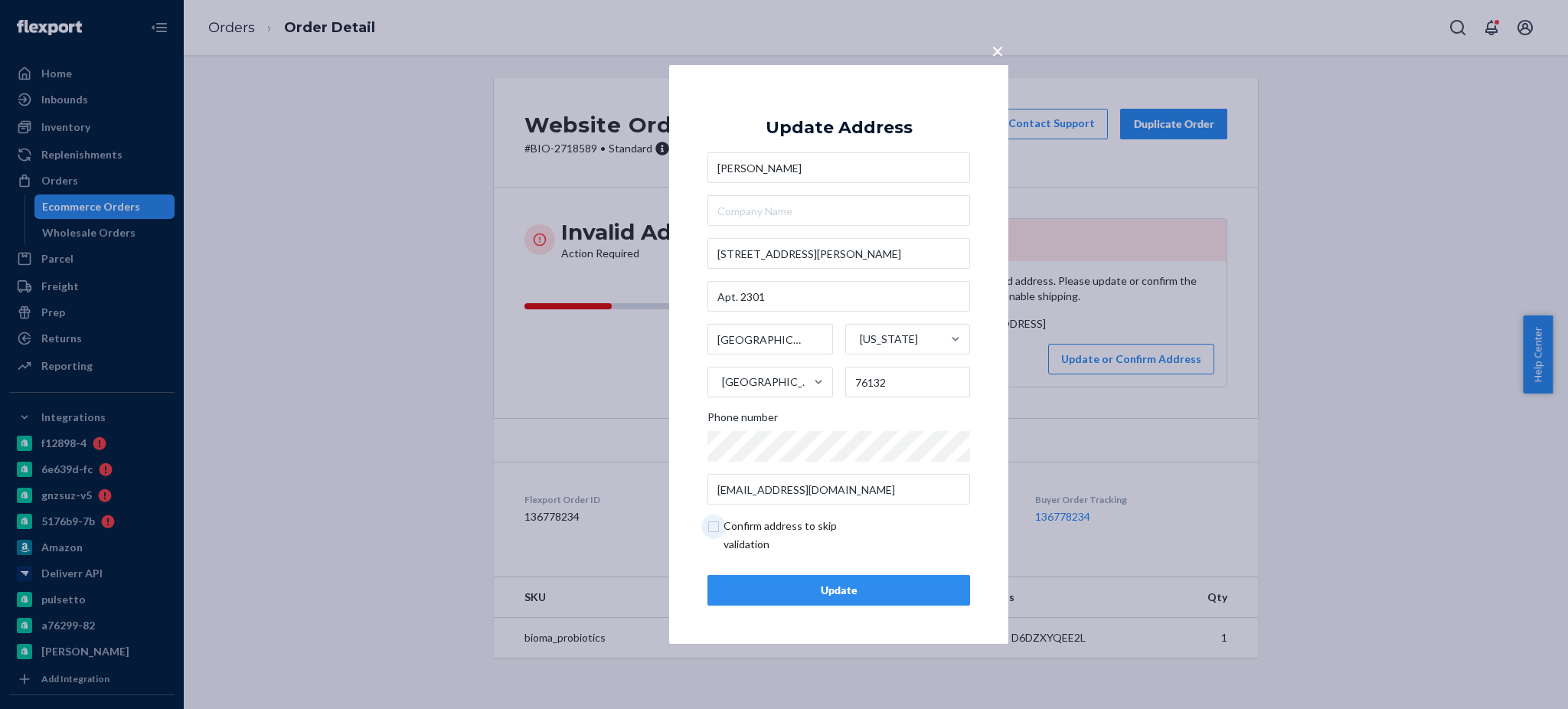
click at [715, 527] on input "checkbox" at bounding box center [796, 536] width 178 height 37
checkbox input "true"
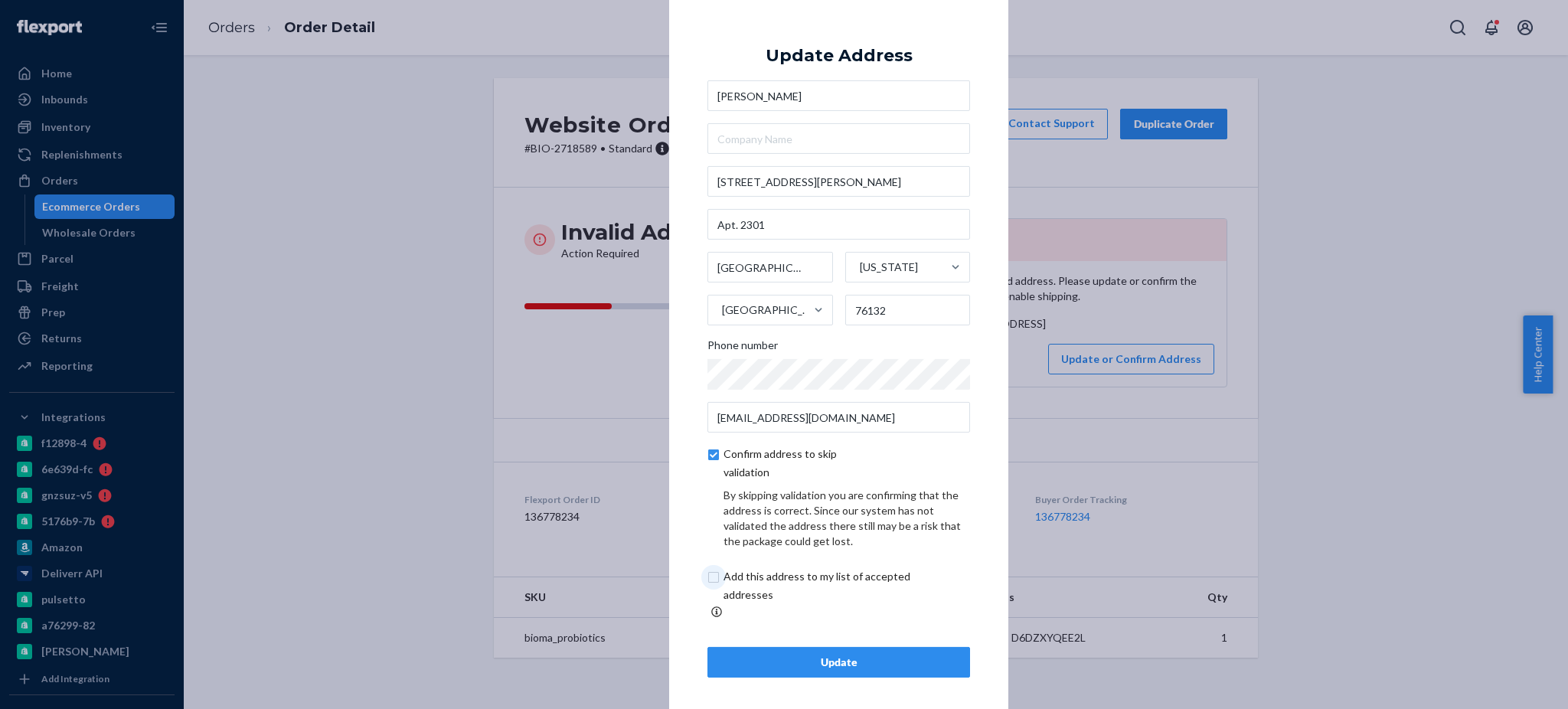
click at [719, 586] on input "checkbox" at bounding box center [834, 586] width 255 height 37
checkbox input "true"
click at [836, 655] on div "Update" at bounding box center [838, 663] width 237 height 15
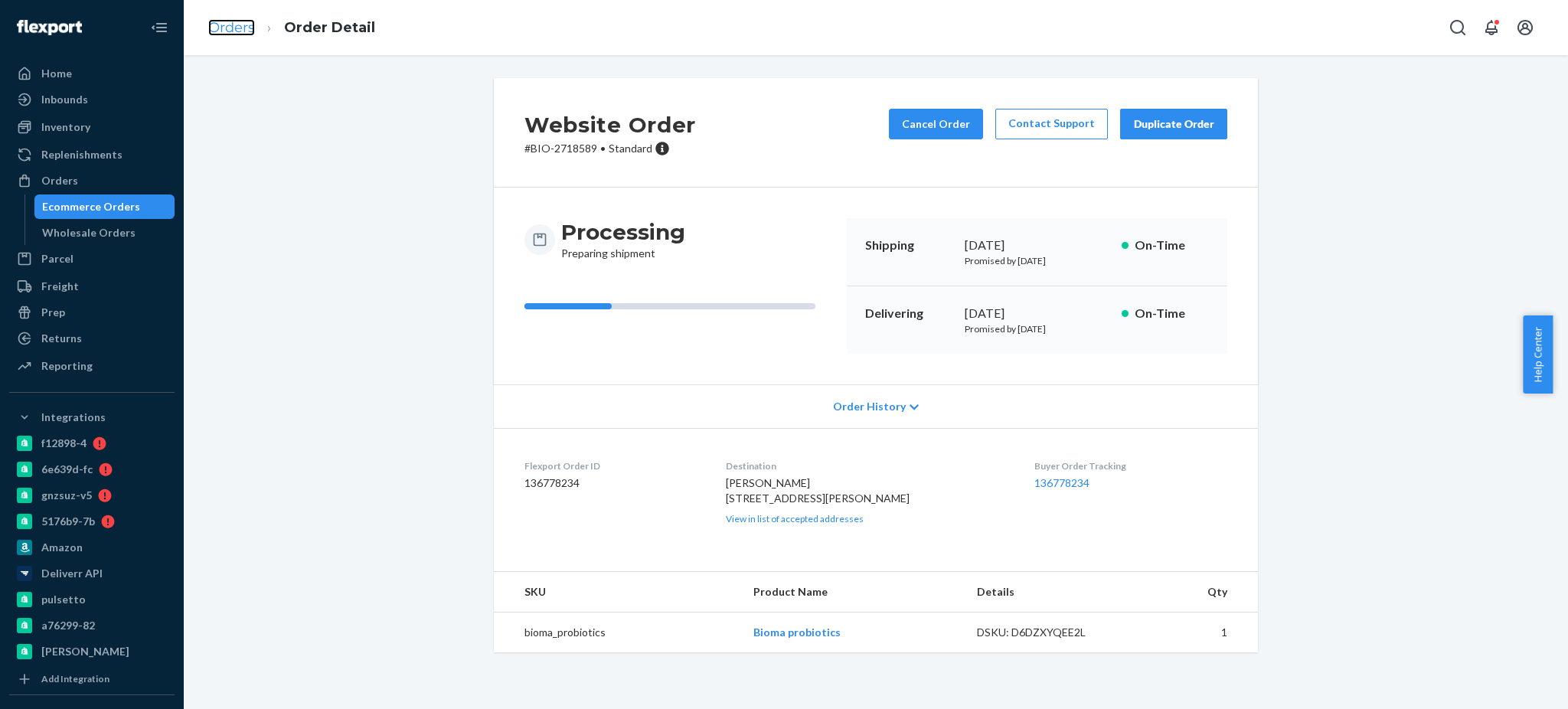
click at [238, 35] on link "Orders" at bounding box center [231, 28] width 47 height 17
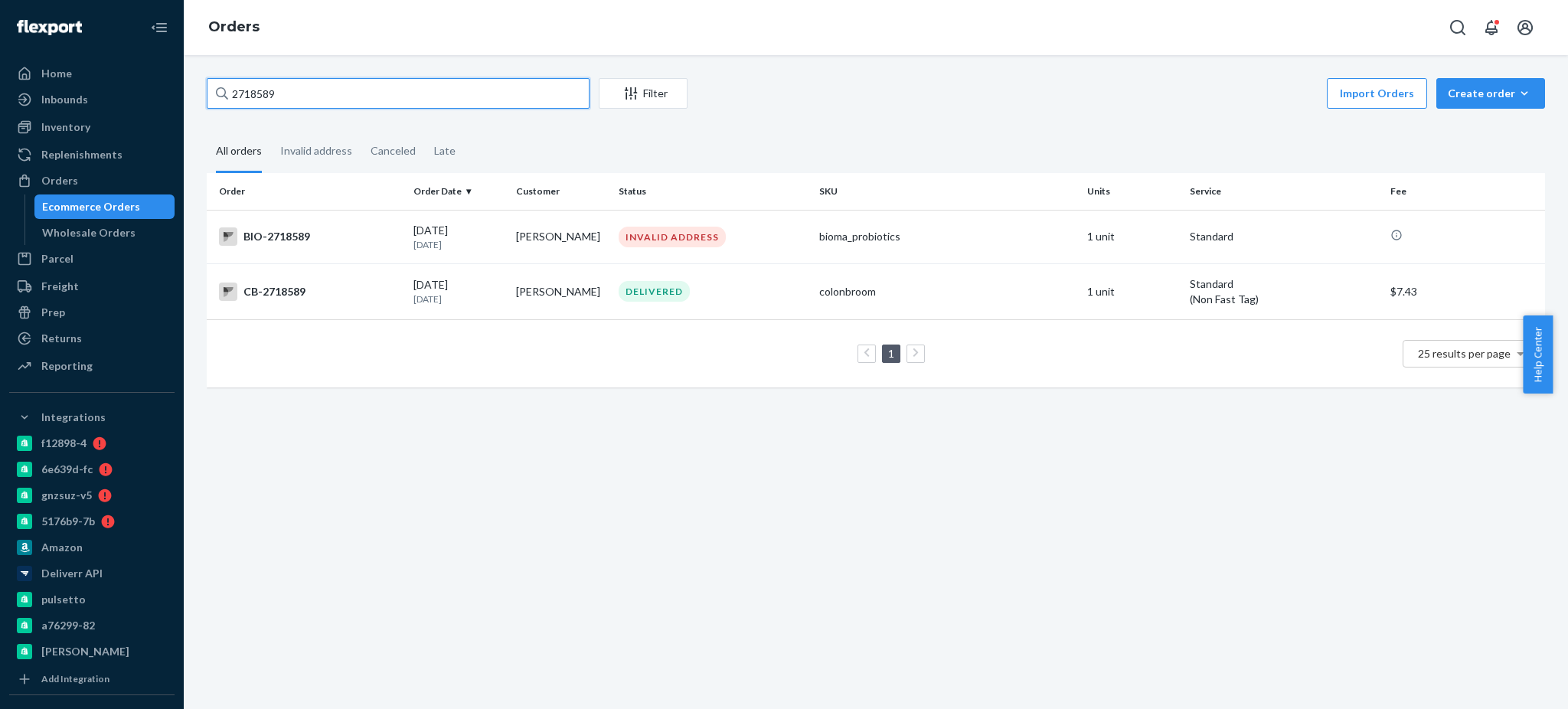
click at [401, 107] on input "2718589" at bounding box center [398, 93] width 383 height 31
paste input "02005"
type input "2702005"
click at [353, 237] on div "BIO-2702005" at bounding box center [310, 237] width 182 height 18
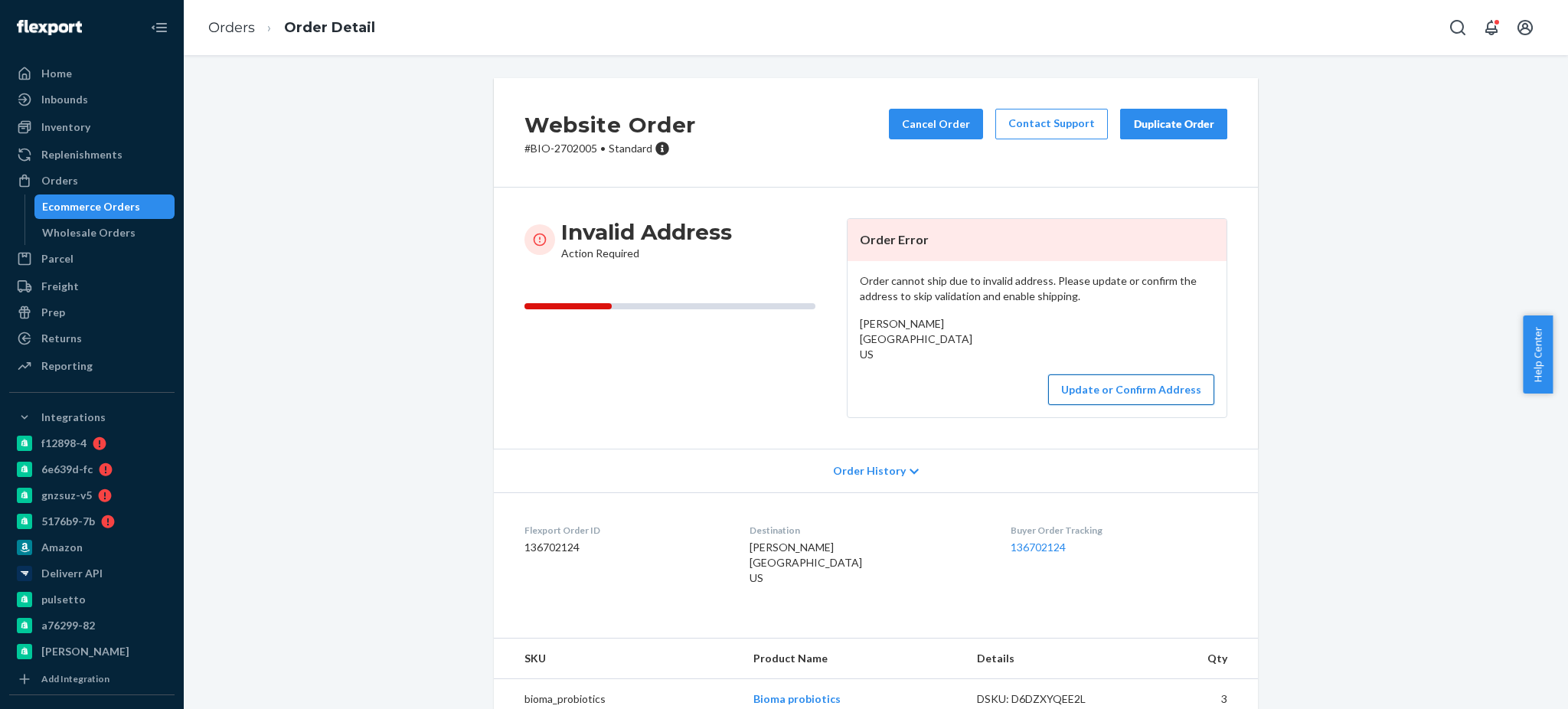
scroll to position [58, 0]
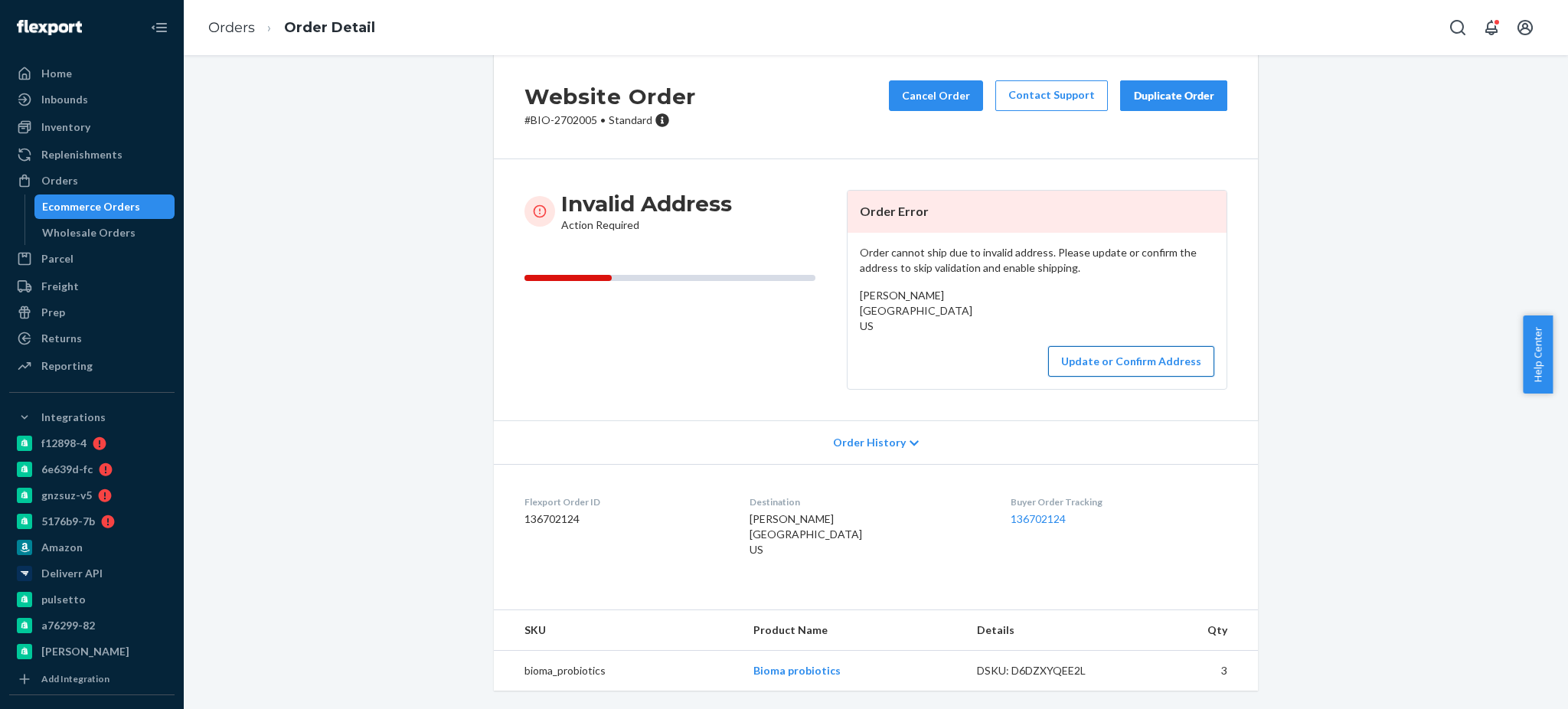
click at [1126, 346] on button "Update or Confirm Address" at bounding box center [1131, 361] width 166 height 31
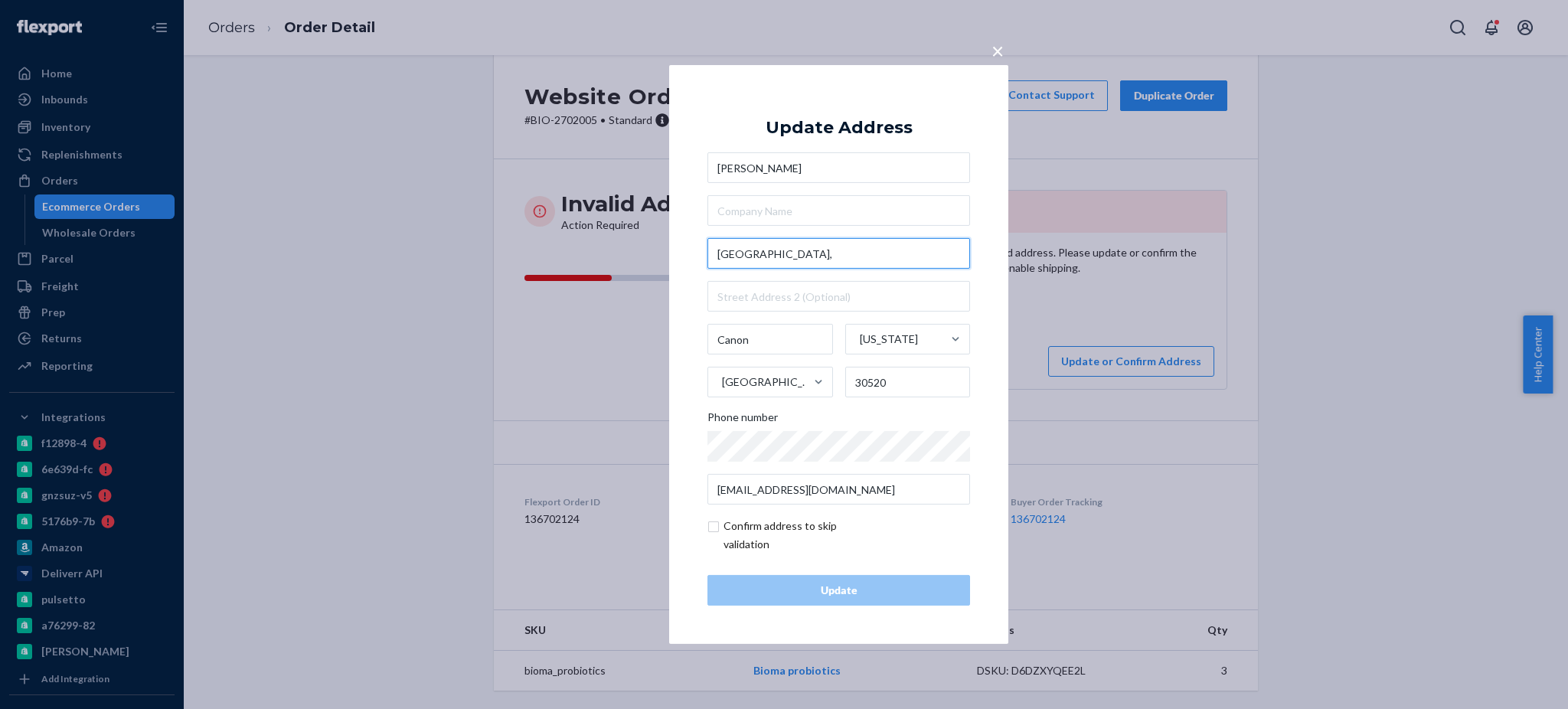
click at [791, 253] on input "[GEOGRAPHIC_DATA]," at bounding box center [838, 254] width 263 height 31
paste input "[STREET_ADDRESS]"
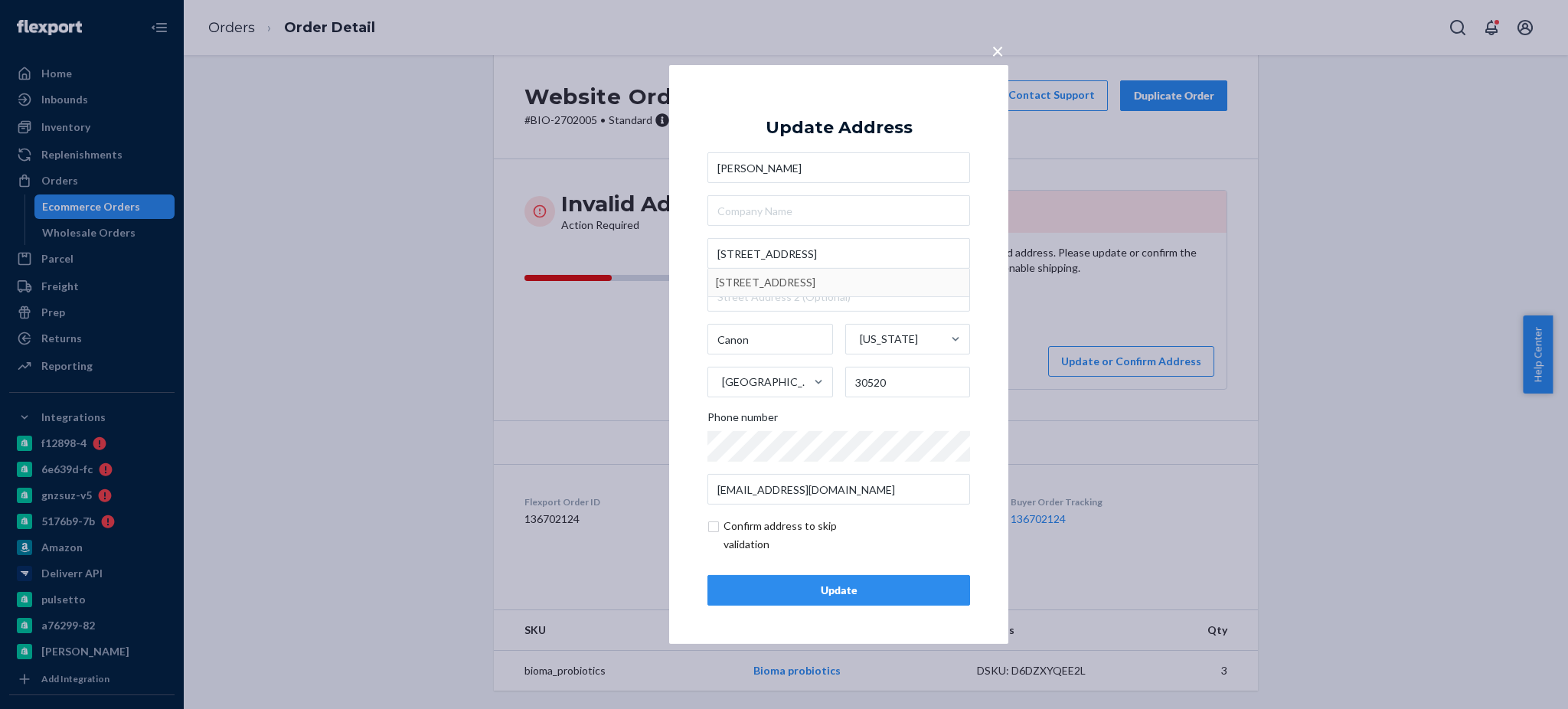
type input "[STREET_ADDRESS]"
click at [884, 595] on div "Update" at bounding box center [838, 590] width 237 height 15
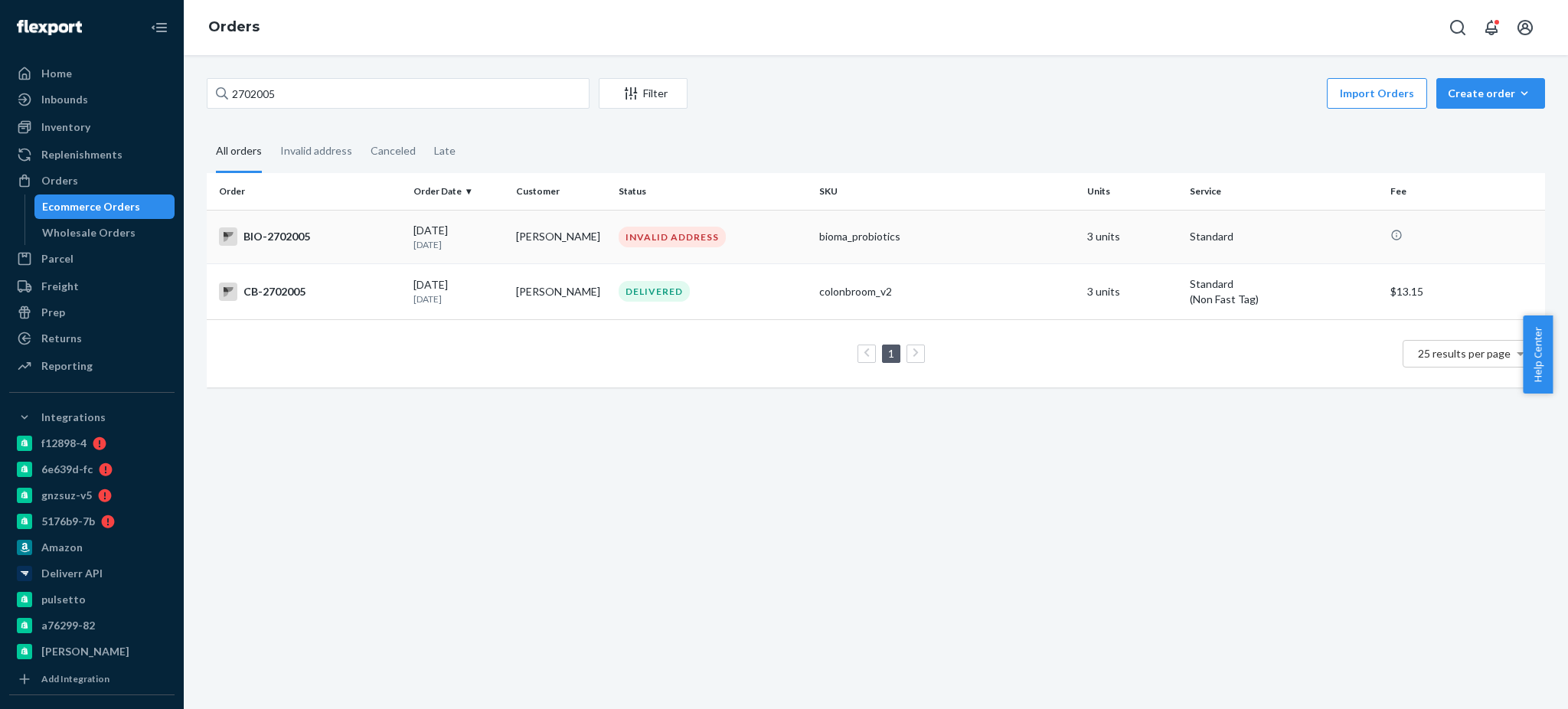
click at [301, 234] on div "BIO-2702005" at bounding box center [310, 237] width 182 height 18
